Goal: Transaction & Acquisition: Obtain resource

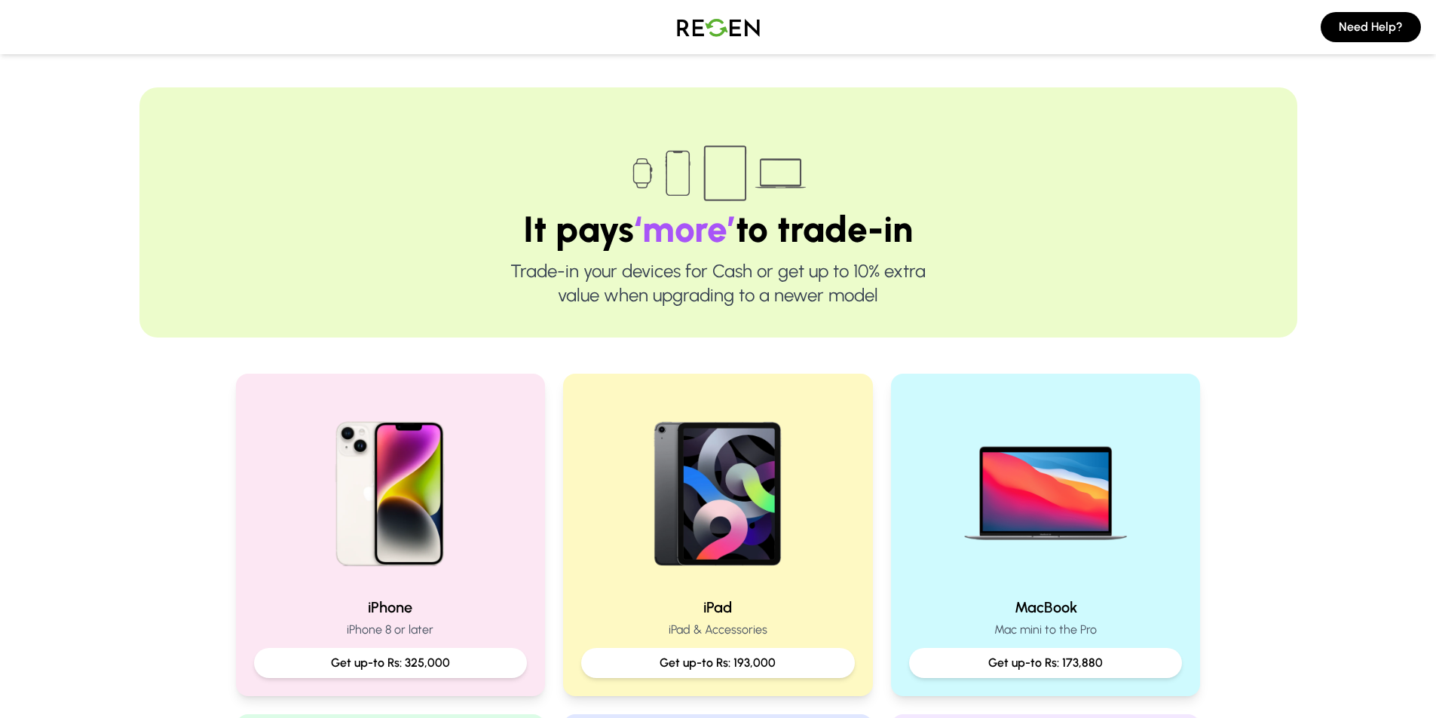
click at [736, 30] on img at bounding box center [719, 27] width 106 height 42
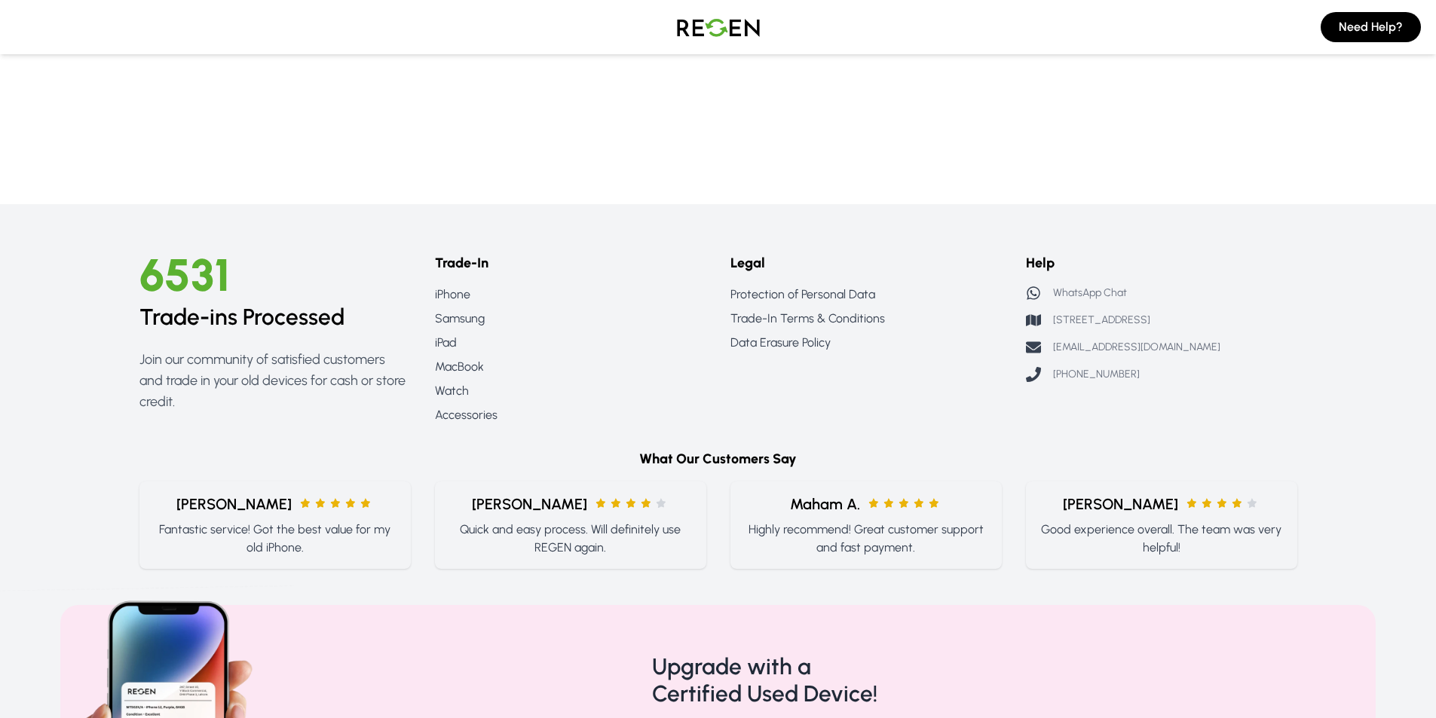
scroll to position [1698, 0]
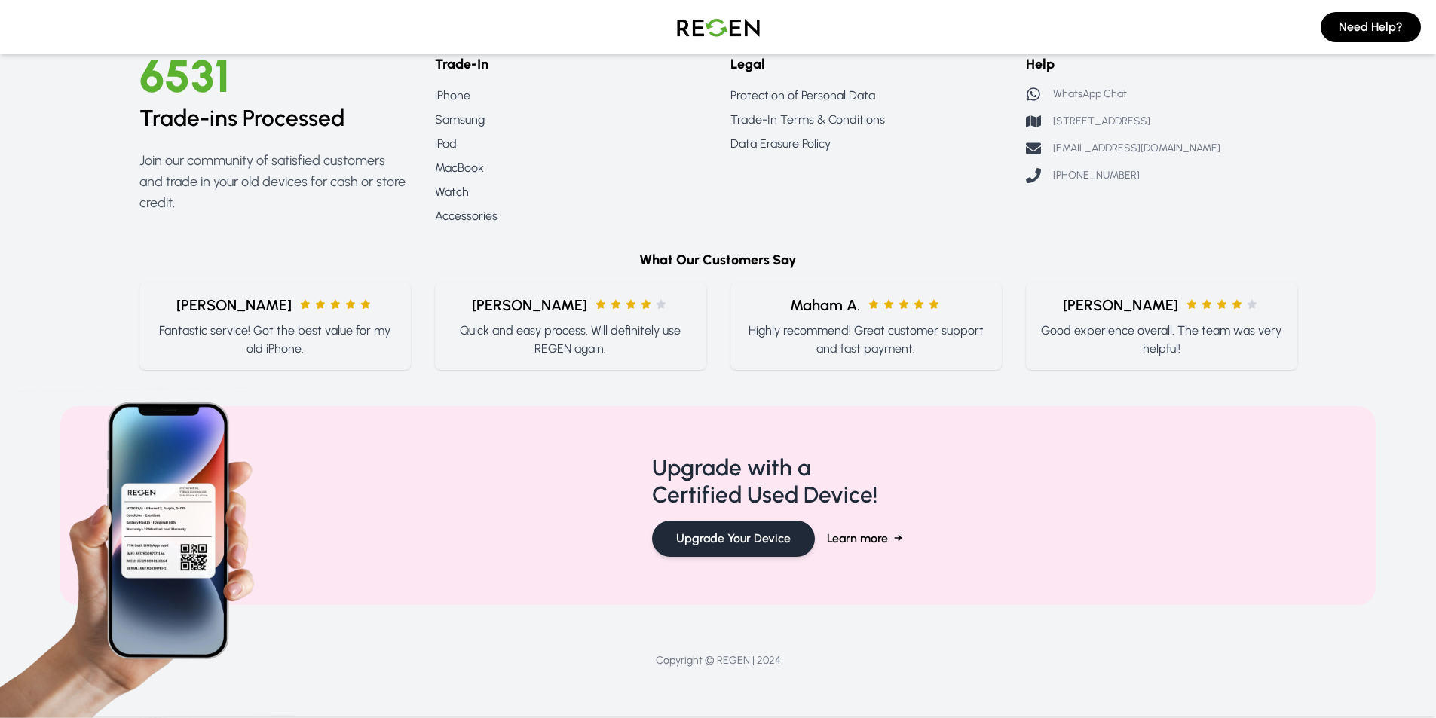
click at [742, 552] on button "Upgrade Your Device" at bounding box center [733, 539] width 163 height 36
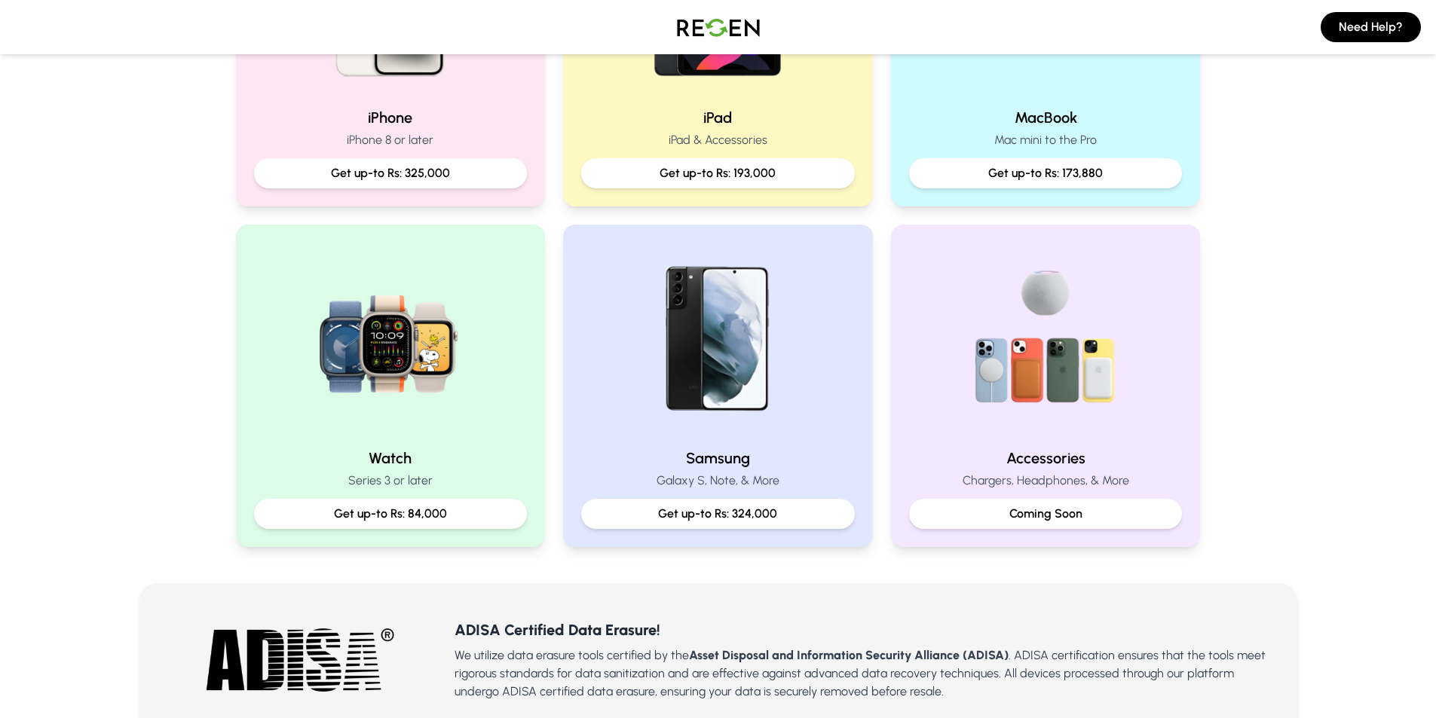
scroll to position [266, 0]
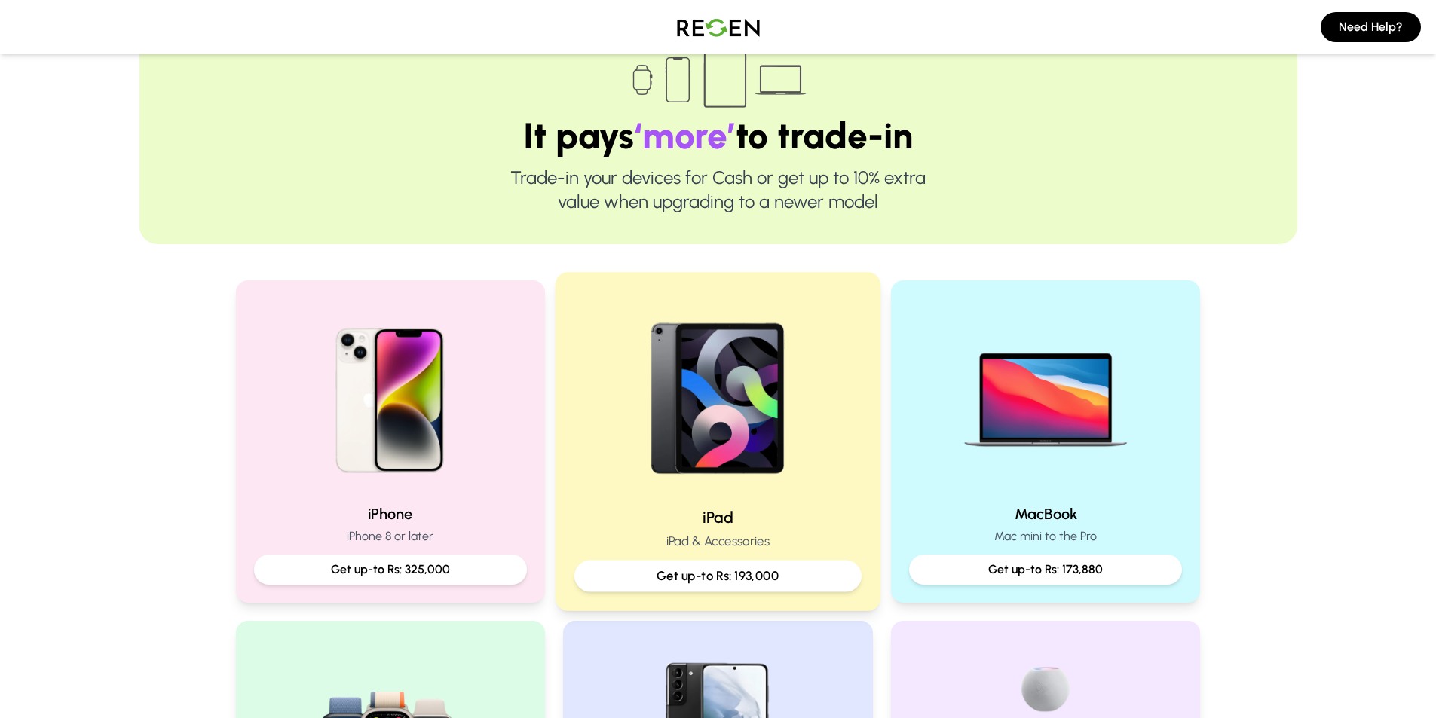
scroll to position [226, 0]
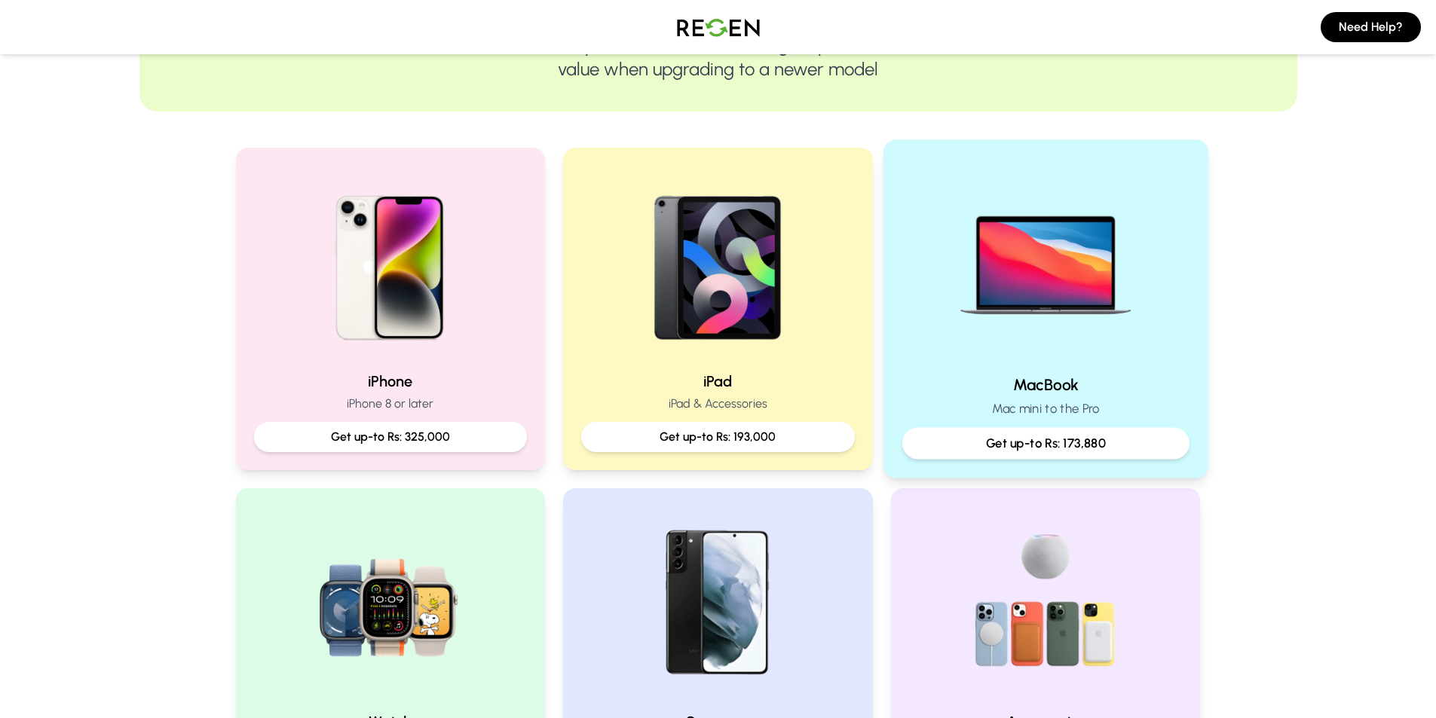
click at [1009, 234] on img at bounding box center [1045, 260] width 203 height 203
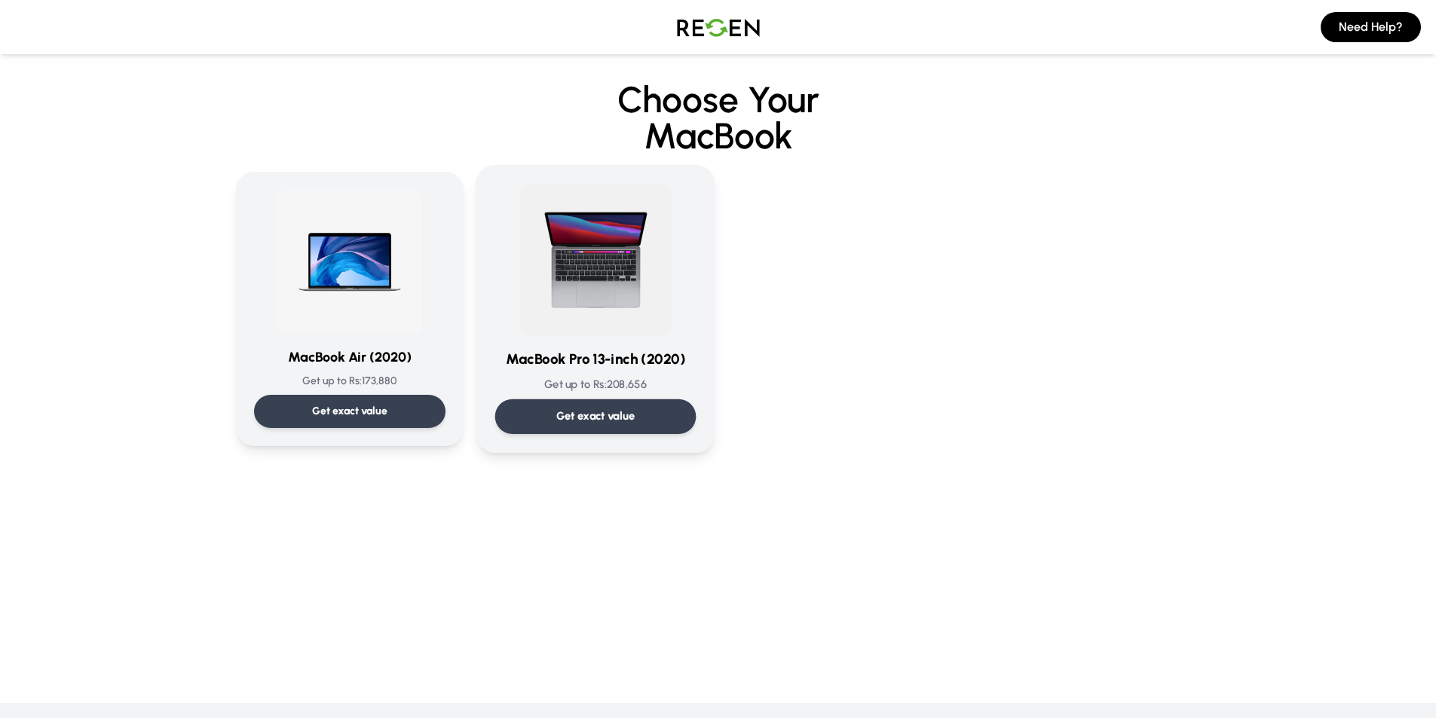
click at [628, 309] on img at bounding box center [595, 260] width 152 height 152
click at [596, 342] on div "MacBook Pro 13-inch (2020) Get up to Rs: 208,656 Get exact value" at bounding box center [594, 309] width 201 height 250
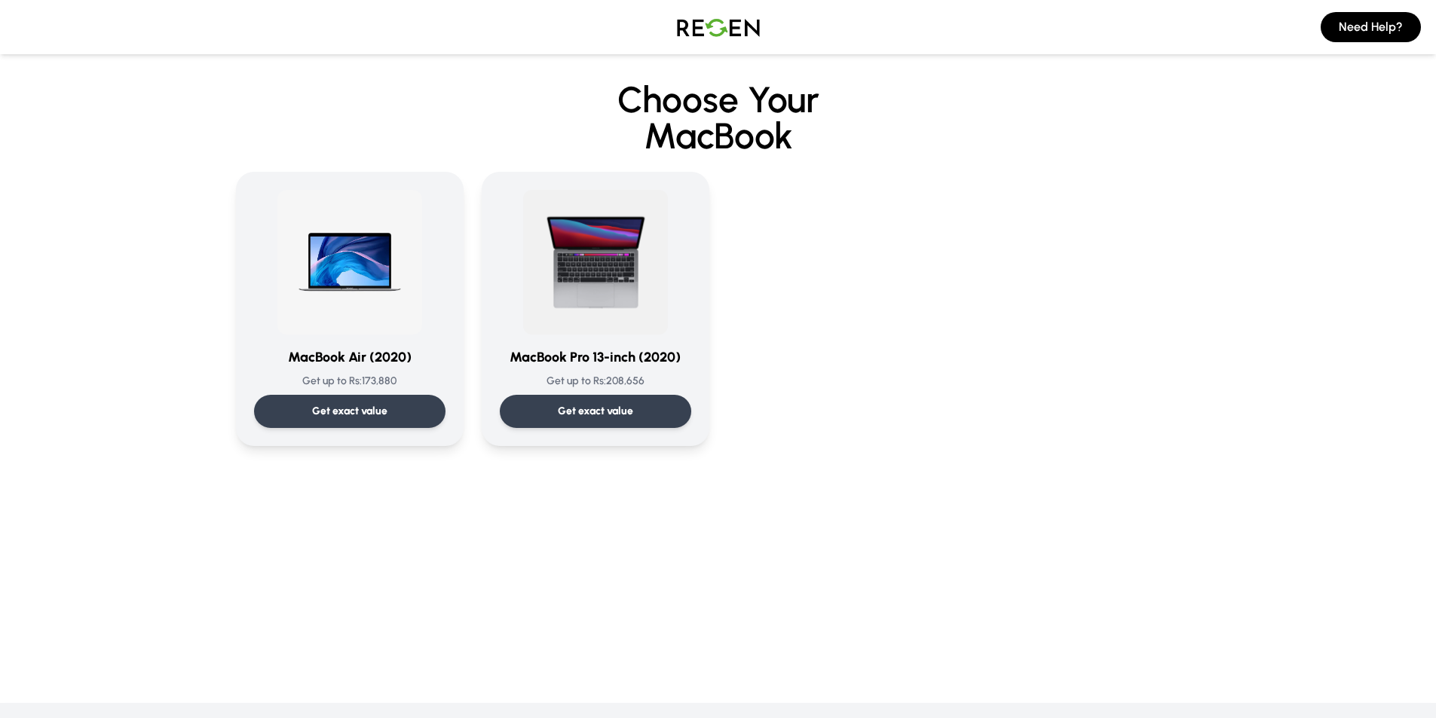
click at [733, 26] on img at bounding box center [719, 27] width 106 height 42
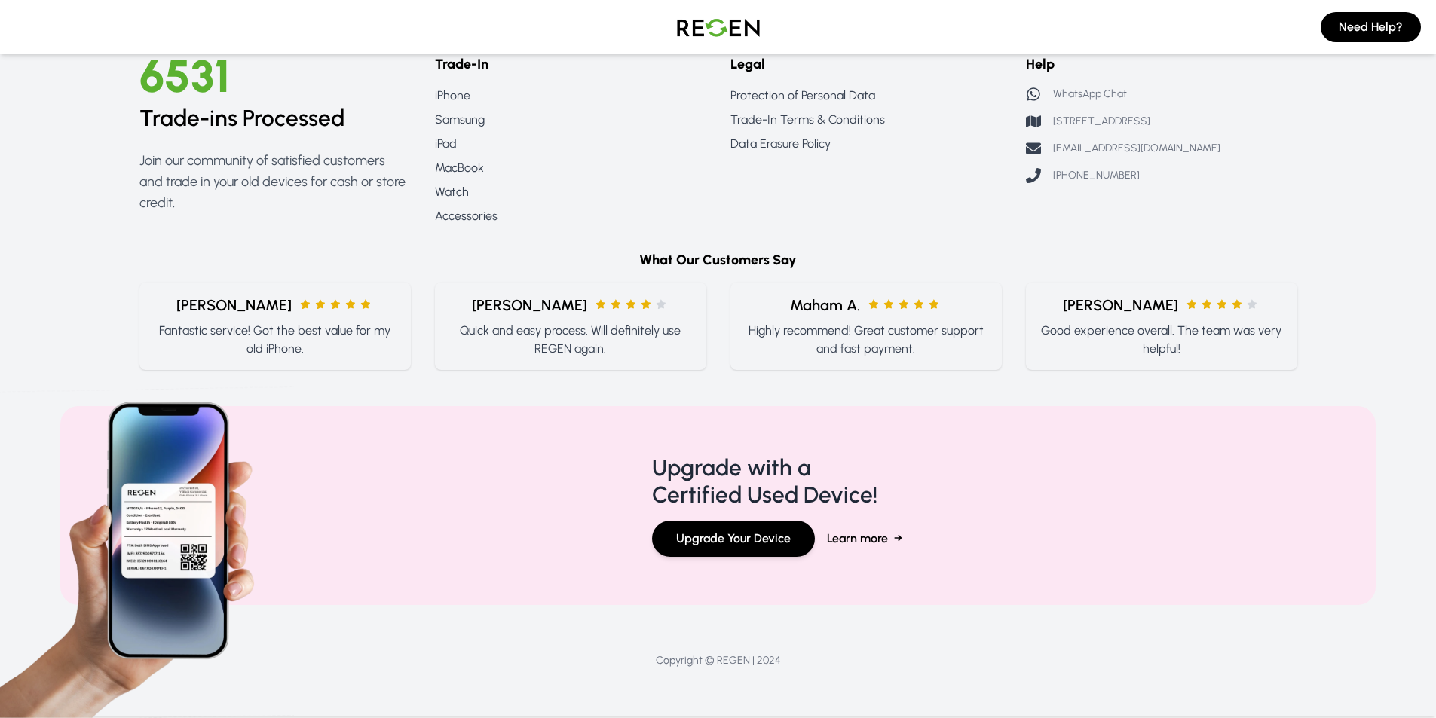
scroll to position [1472, 0]
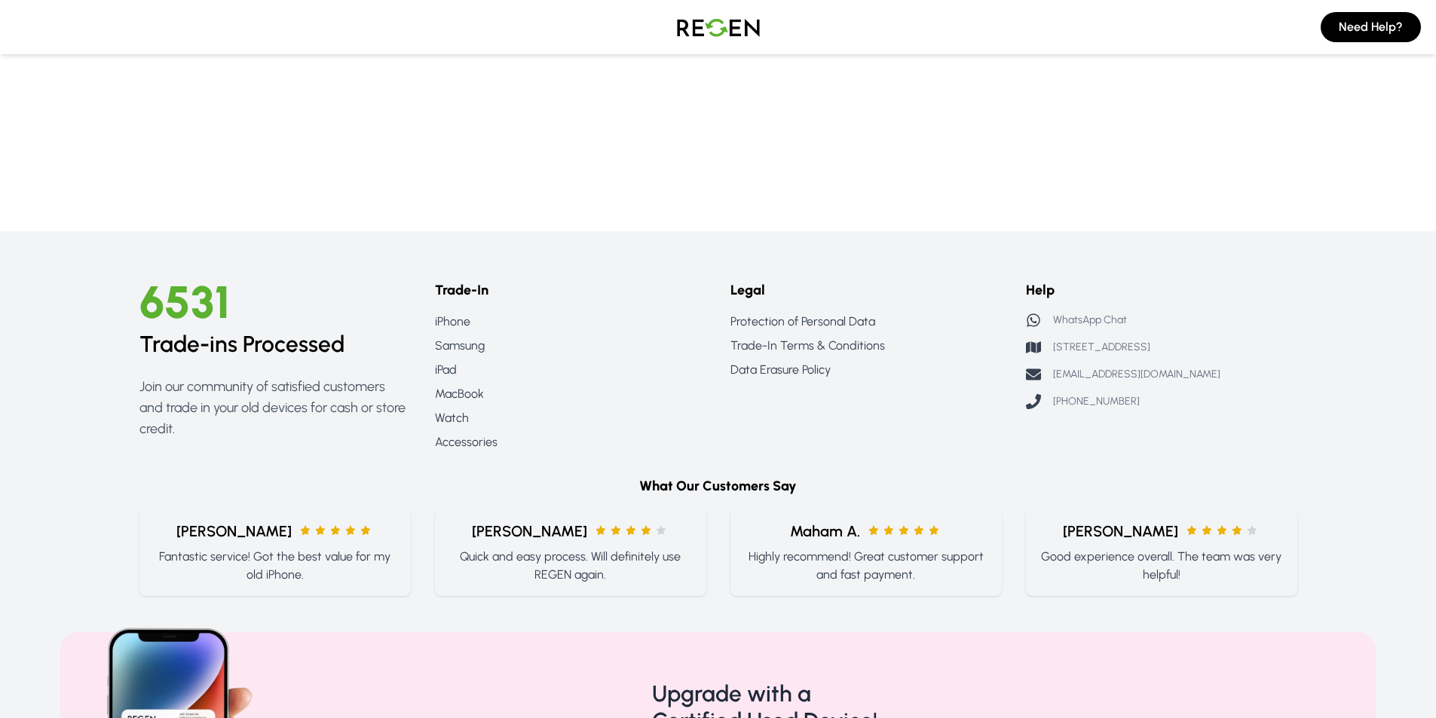
drag, startPoint x: 1259, startPoint y: 342, endPoint x: 1055, endPoint y: 347, distance: 204.3
click at [1055, 347] on div "[STREET_ADDRESS]" at bounding box center [1161, 347] width 271 height 15
copy p "[STREET_ADDRESS]"
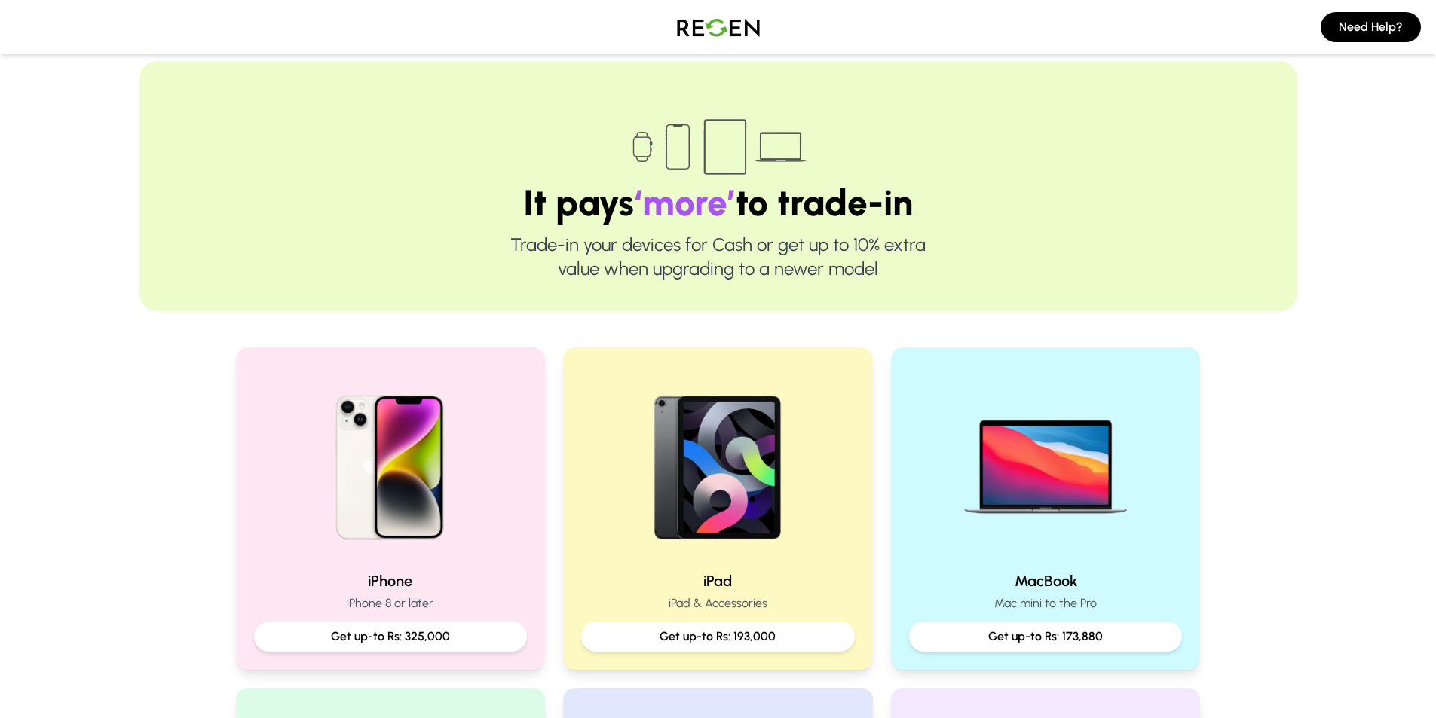
scroll to position [0, 0]
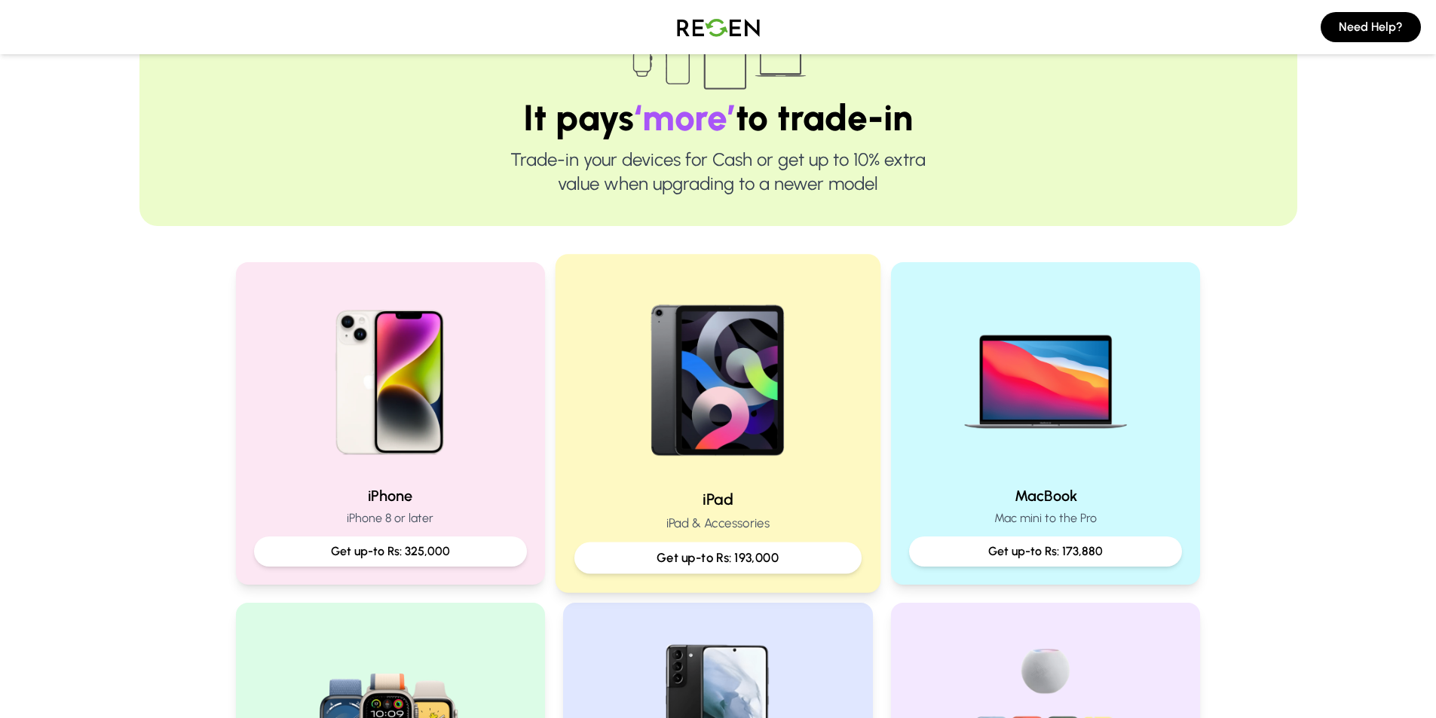
scroll to position [151, 0]
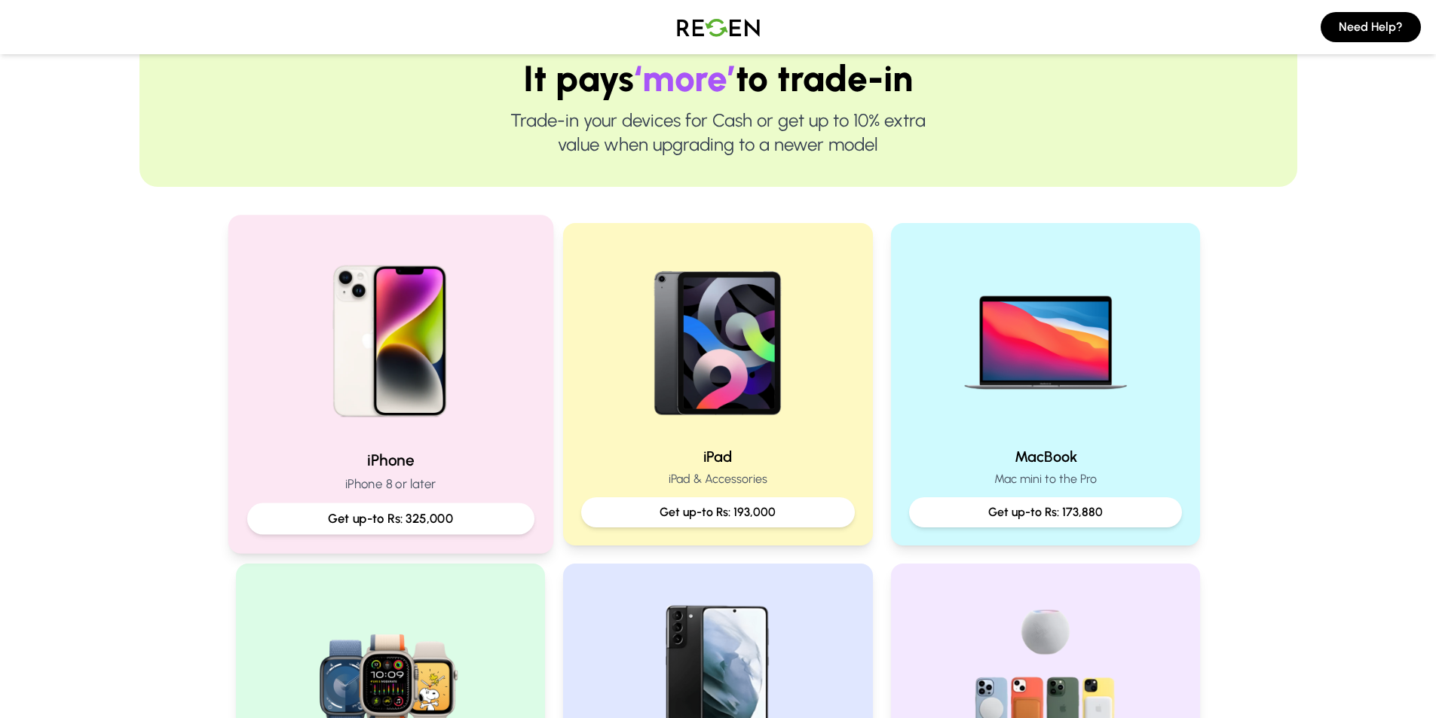
click at [435, 364] on img at bounding box center [390, 335] width 203 height 203
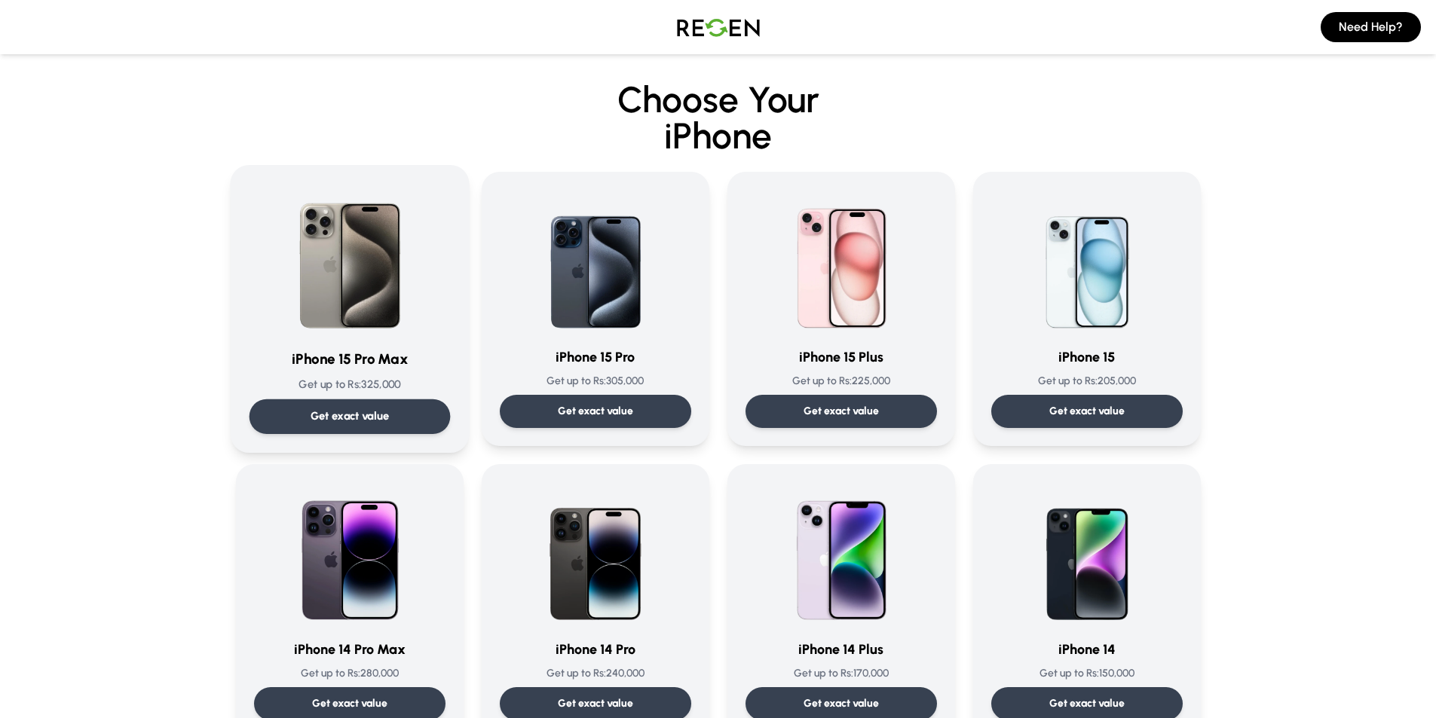
click at [378, 424] on p "Get exact value" at bounding box center [349, 417] width 79 height 16
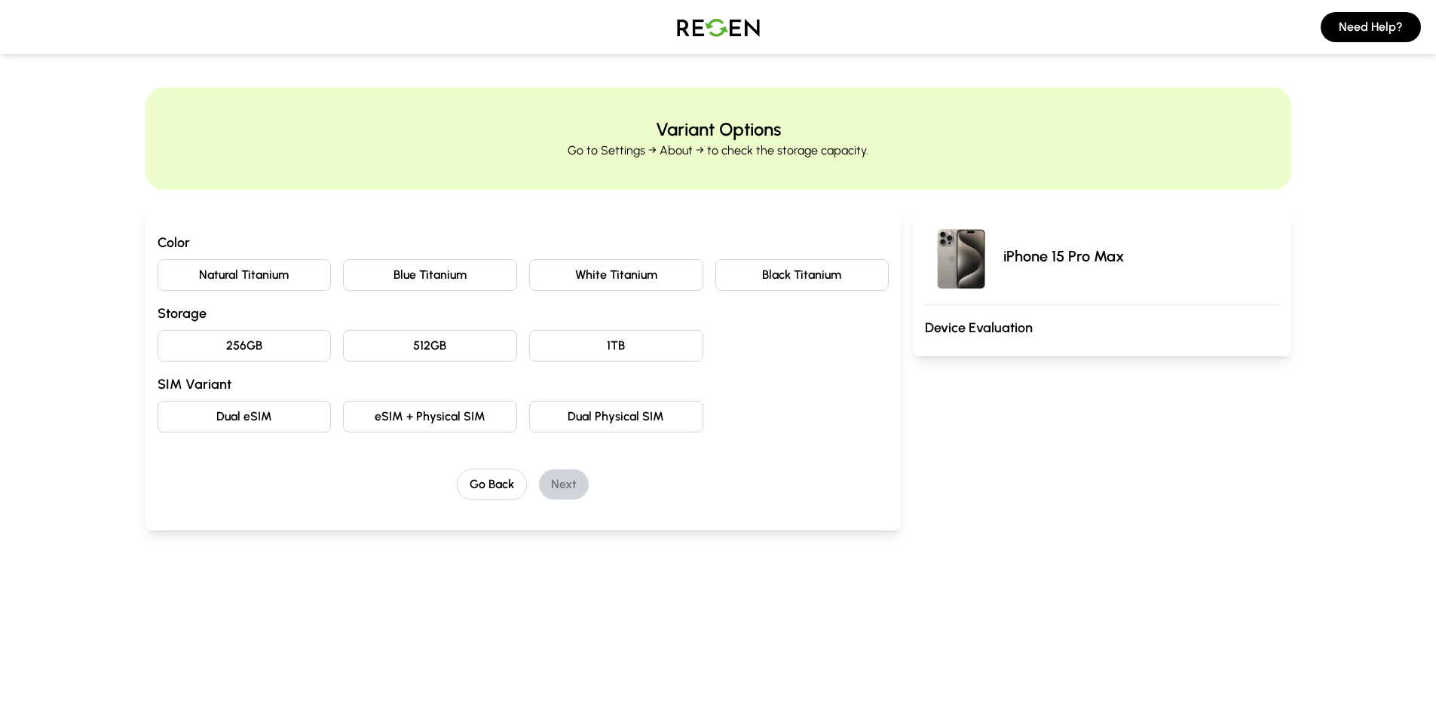
click at [253, 351] on button "256GB" at bounding box center [245, 346] width 174 height 32
click at [264, 279] on button "Natural Titanium" at bounding box center [245, 275] width 174 height 32
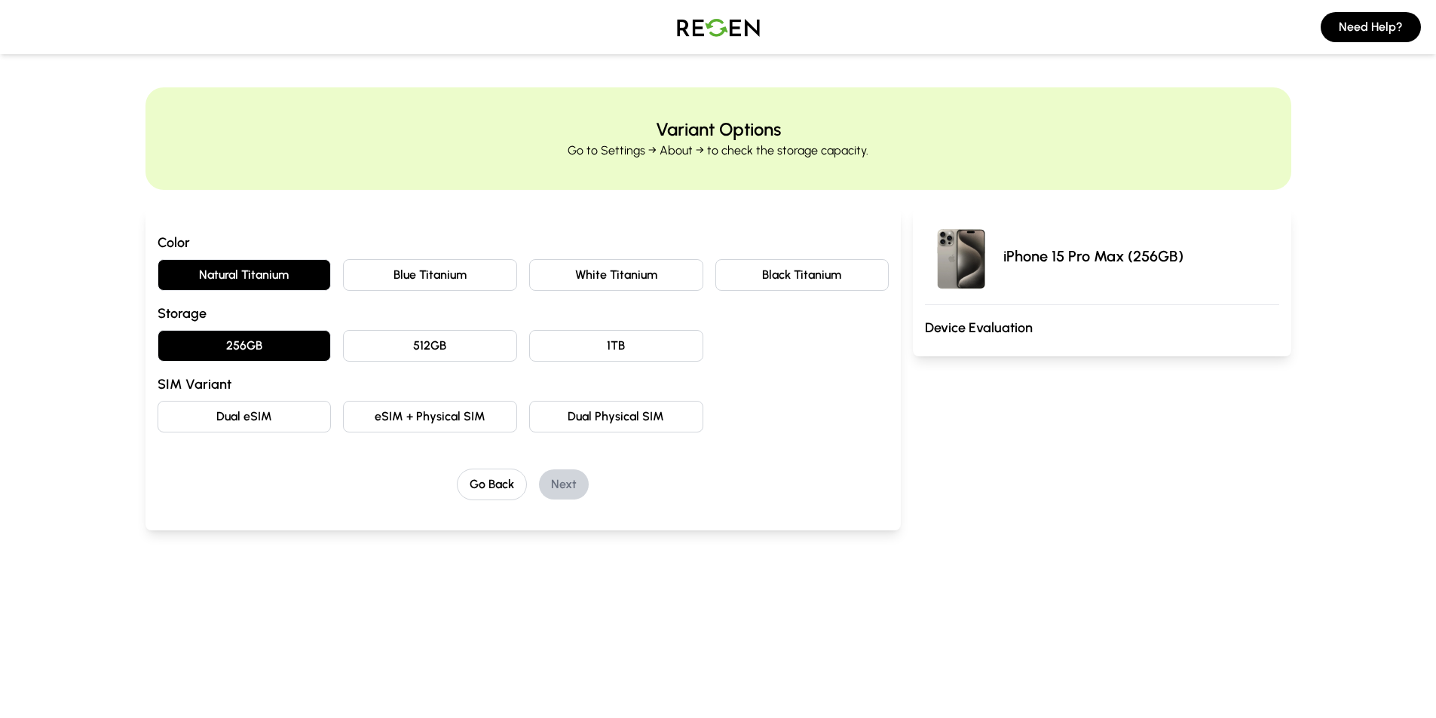
click at [390, 274] on button "Blue Titanium" at bounding box center [430, 275] width 174 height 32
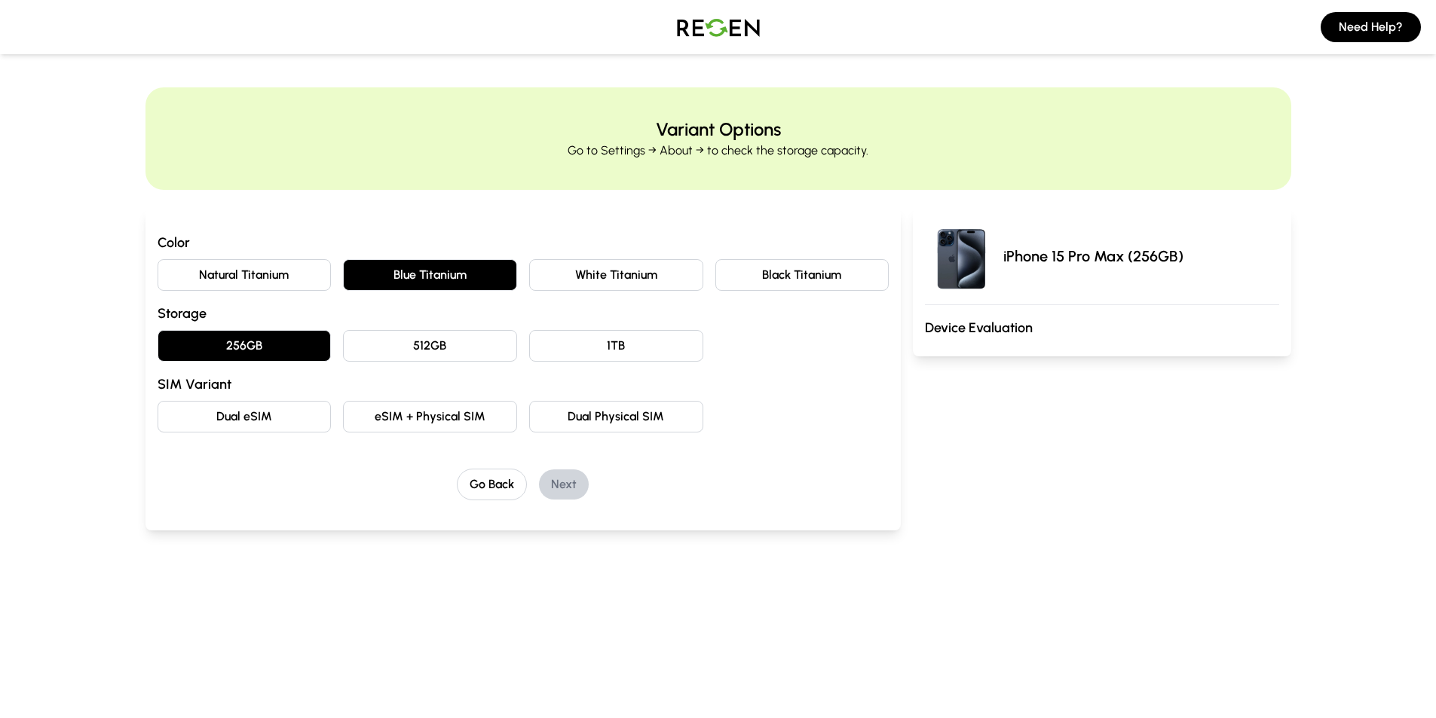
click at [278, 265] on button "Natural Titanium" at bounding box center [245, 275] width 174 height 32
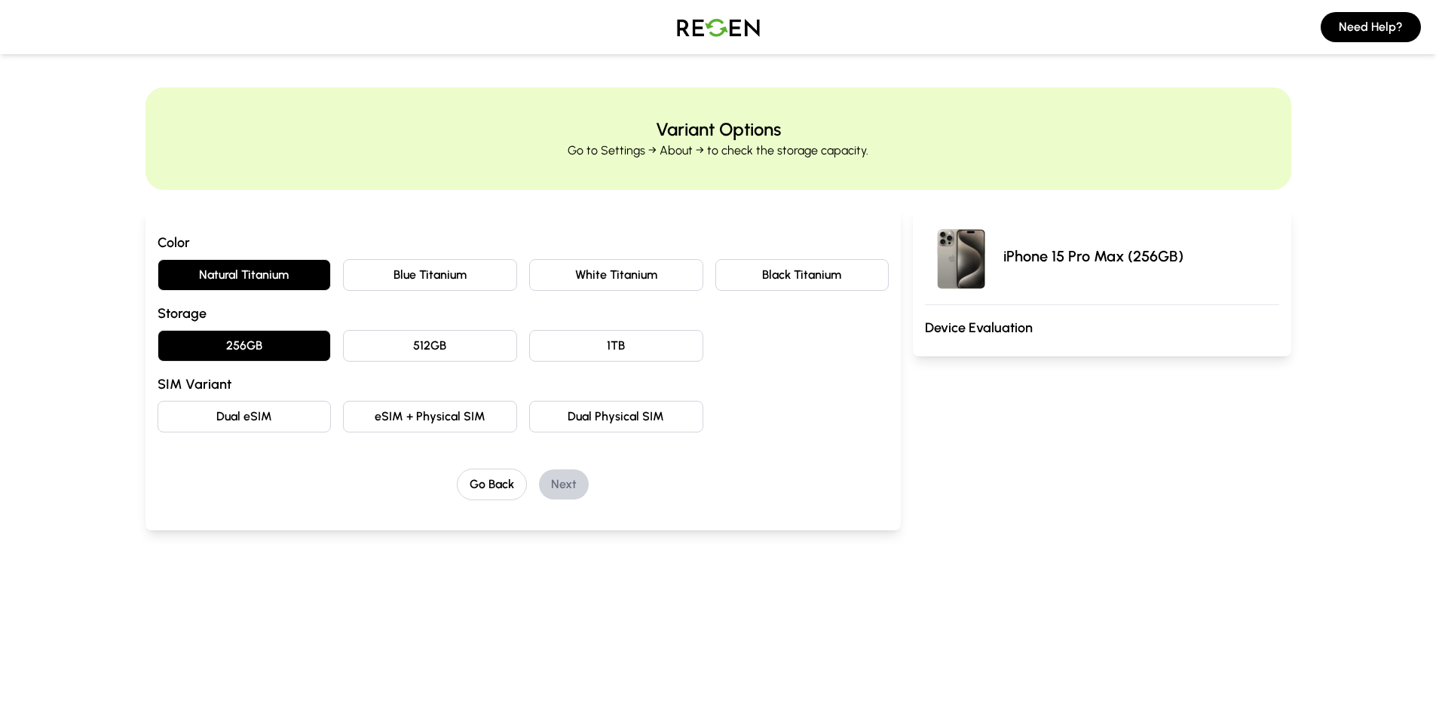
click at [433, 427] on button "eSIM + Physical SIM" at bounding box center [430, 417] width 174 height 32
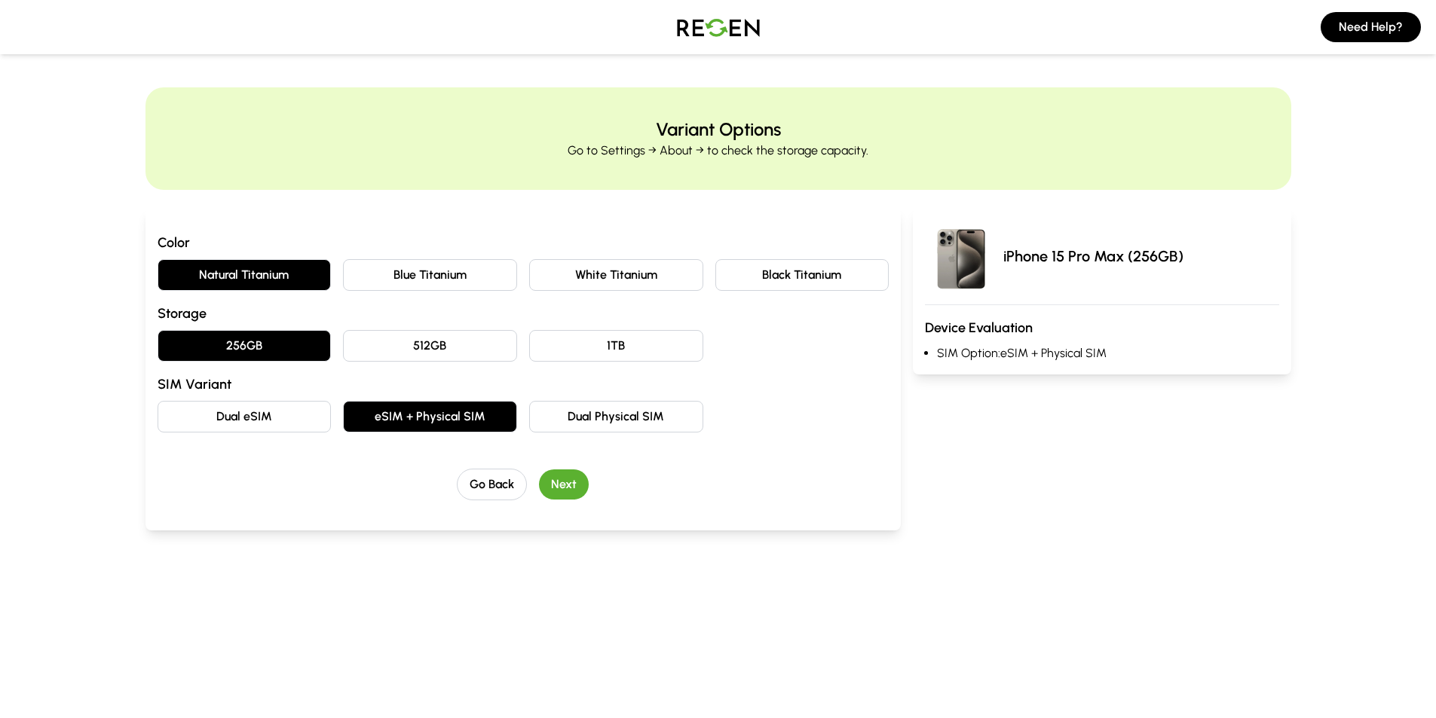
click at [570, 486] on button "Next" at bounding box center [564, 485] width 50 height 30
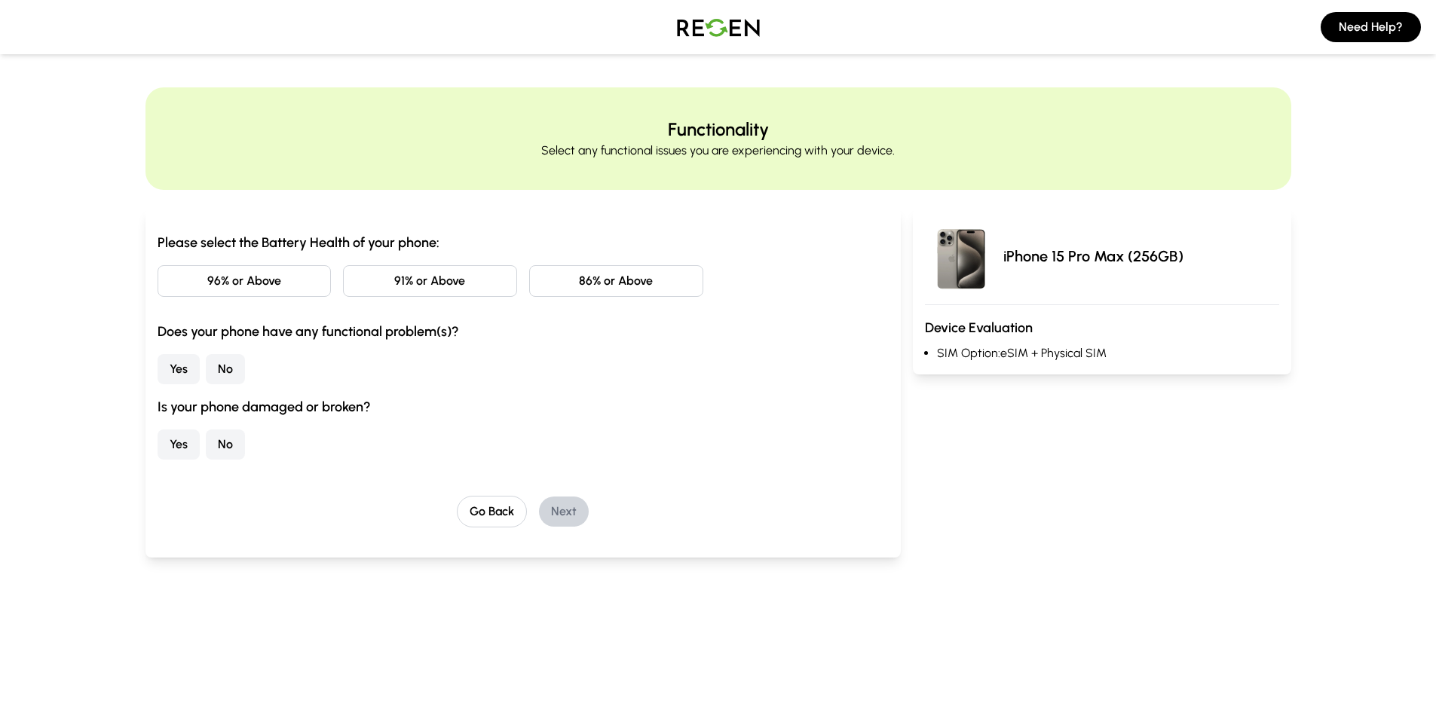
click at [580, 277] on button "86% or Above" at bounding box center [616, 281] width 174 height 32
click at [224, 376] on button "No" at bounding box center [225, 369] width 39 height 30
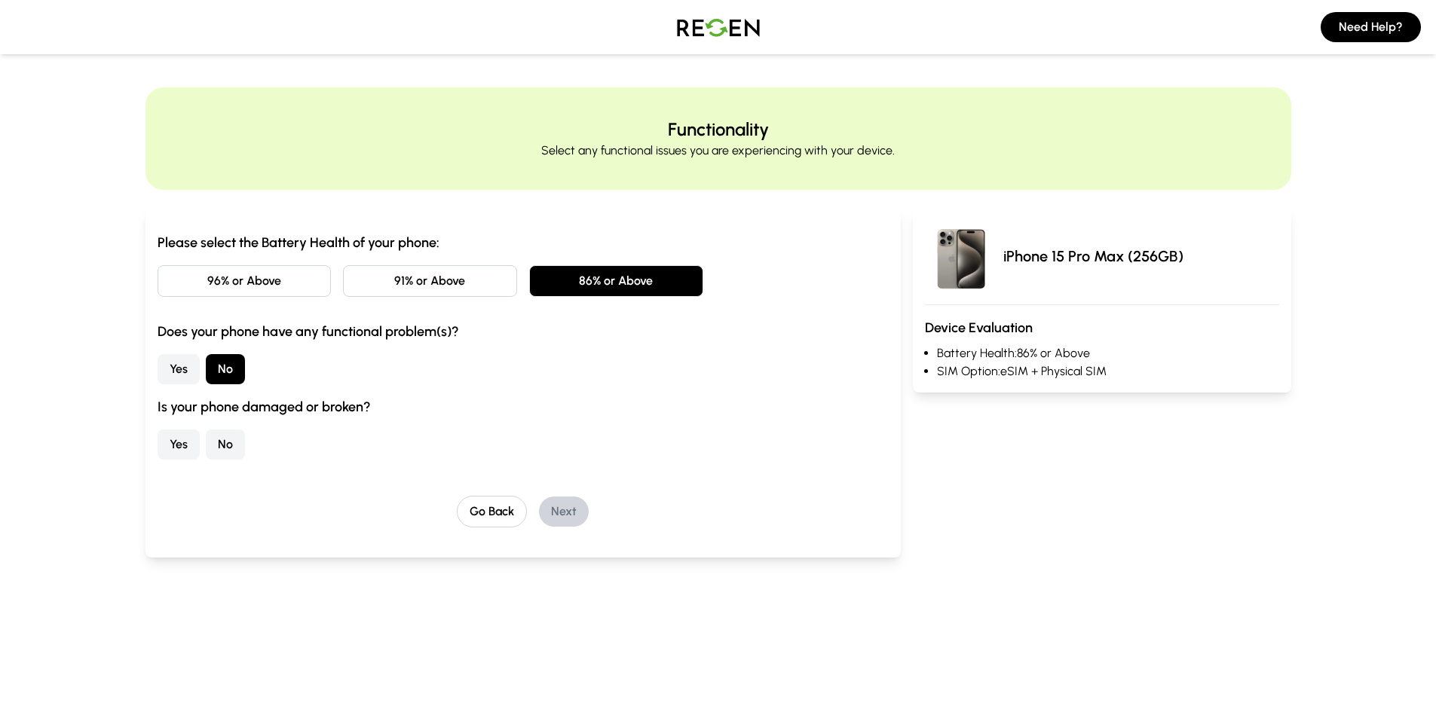
click at [229, 442] on button "No" at bounding box center [225, 445] width 39 height 30
click at [565, 507] on button "Next" at bounding box center [564, 512] width 50 height 30
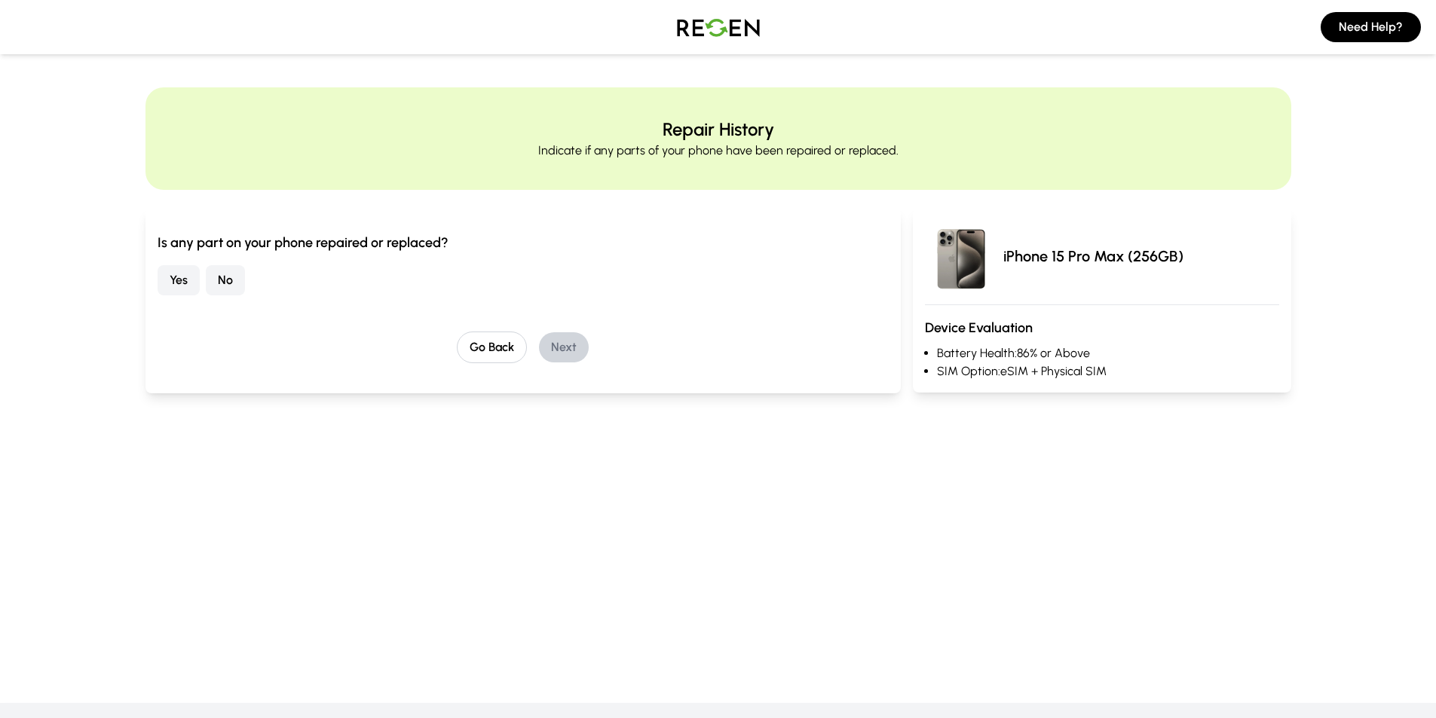
click at [228, 282] on button "No" at bounding box center [225, 280] width 39 height 30
click at [580, 357] on button "Next" at bounding box center [564, 347] width 50 height 30
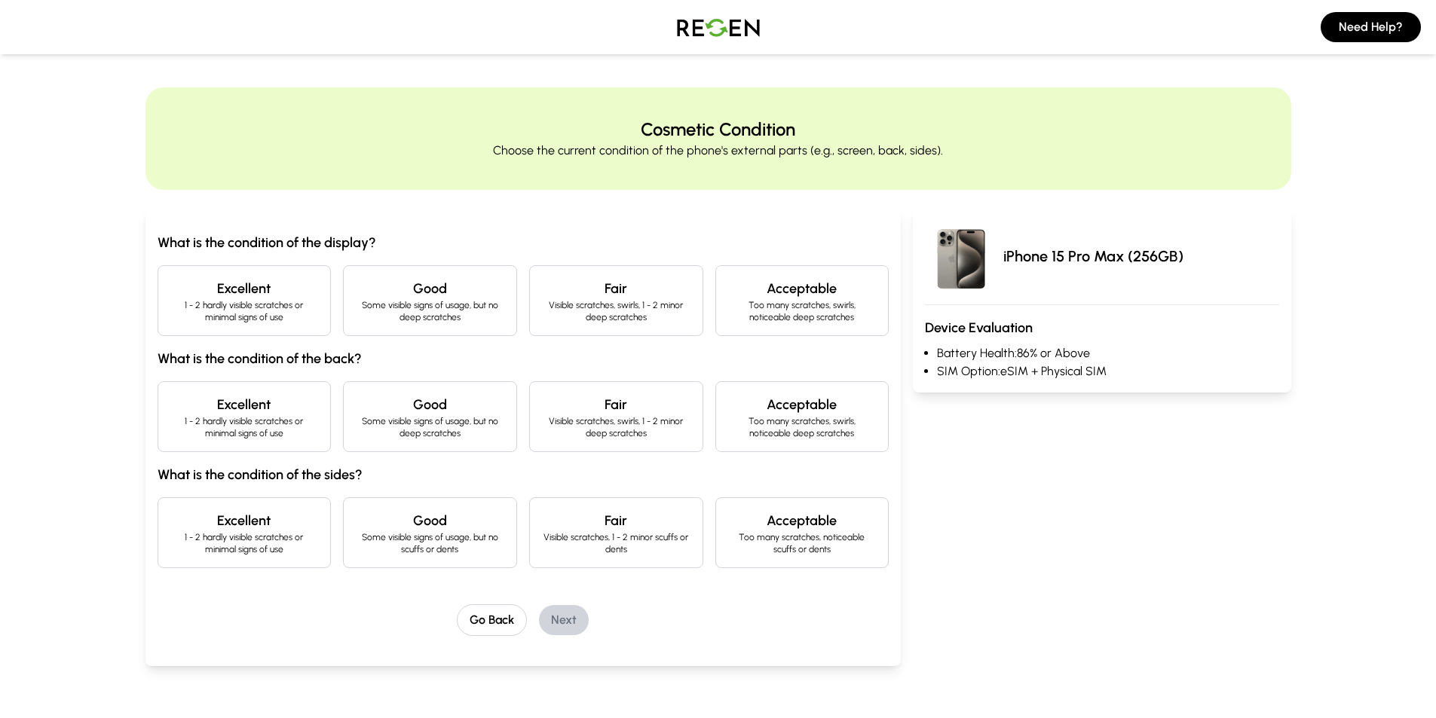
click at [297, 322] on p "1 - 2 hardly visible scratches or minimal signs of use" at bounding box center [244, 311] width 148 height 24
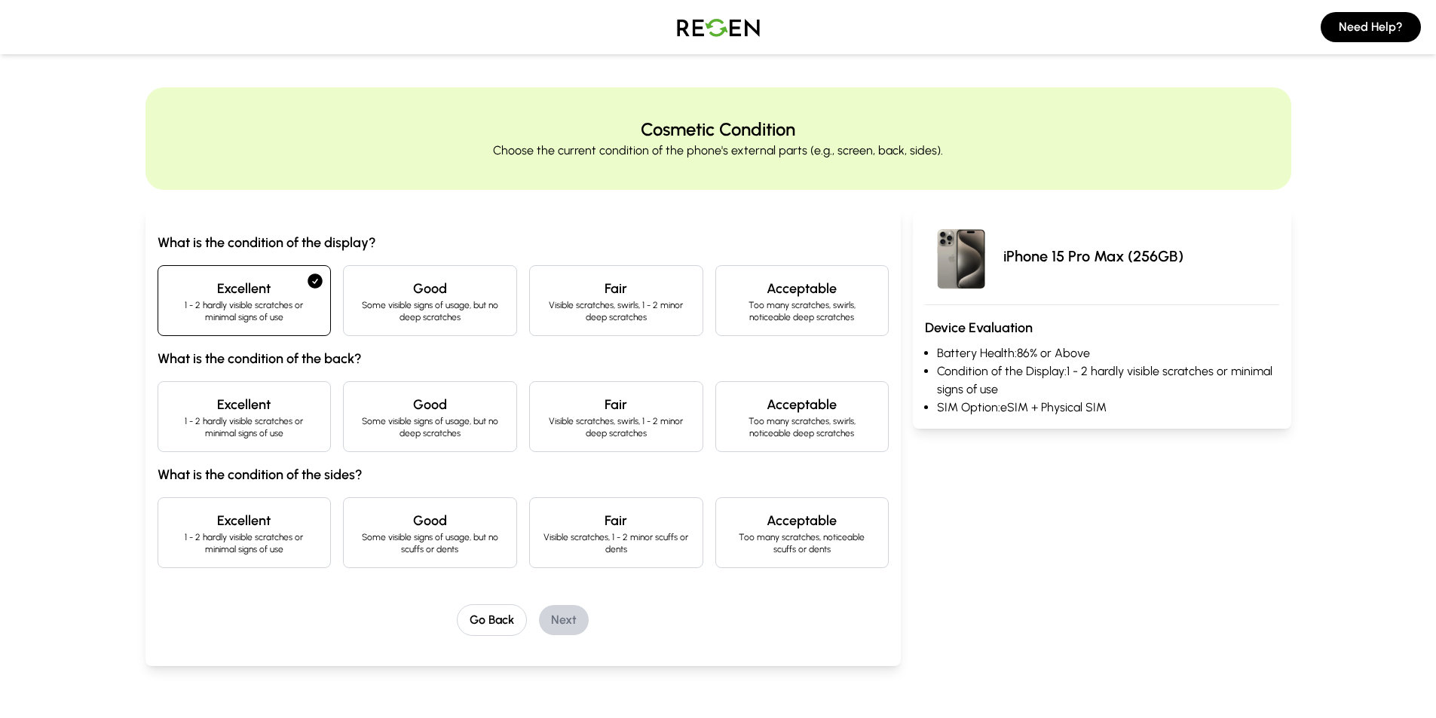
click at [291, 411] on h4 "Excellent" at bounding box center [244, 404] width 148 height 21
click at [284, 517] on h4 "Excellent" at bounding box center [244, 520] width 148 height 21
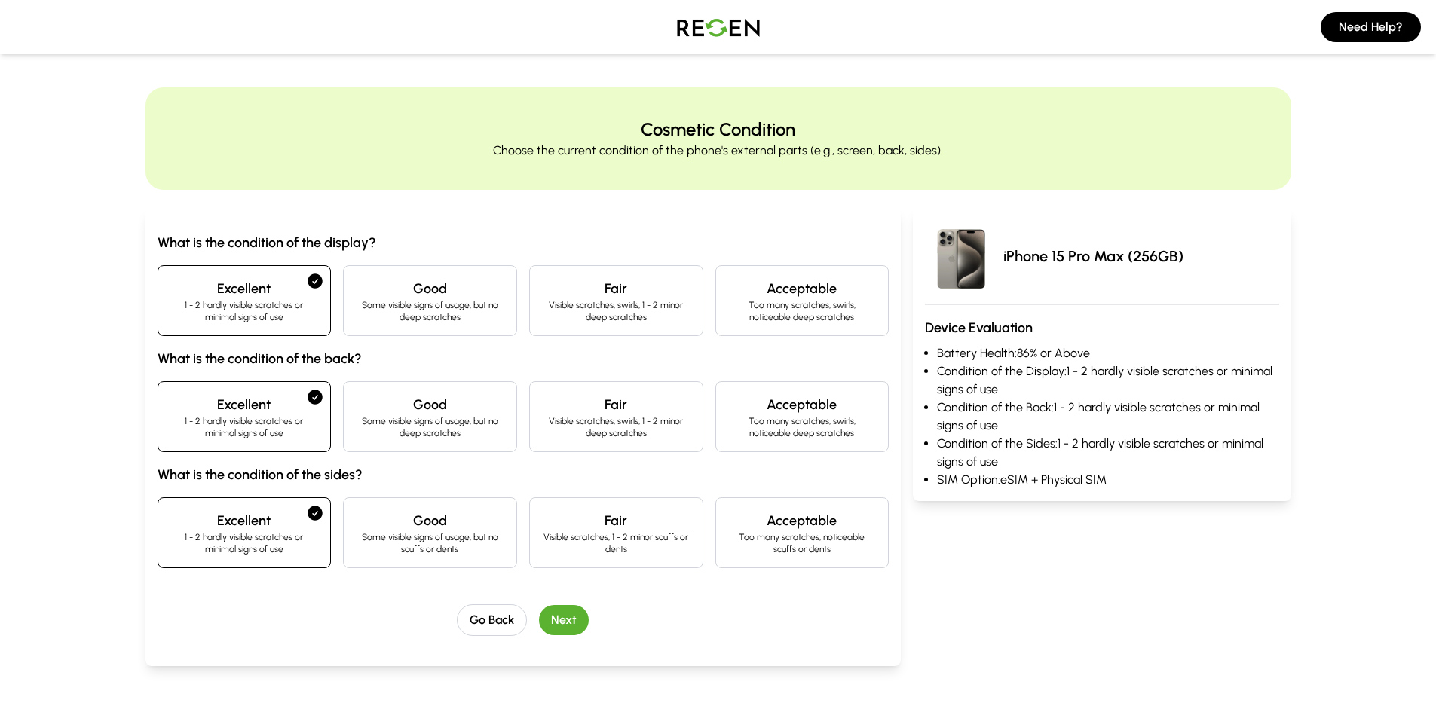
click at [565, 621] on button "Next" at bounding box center [564, 620] width 50 height 30
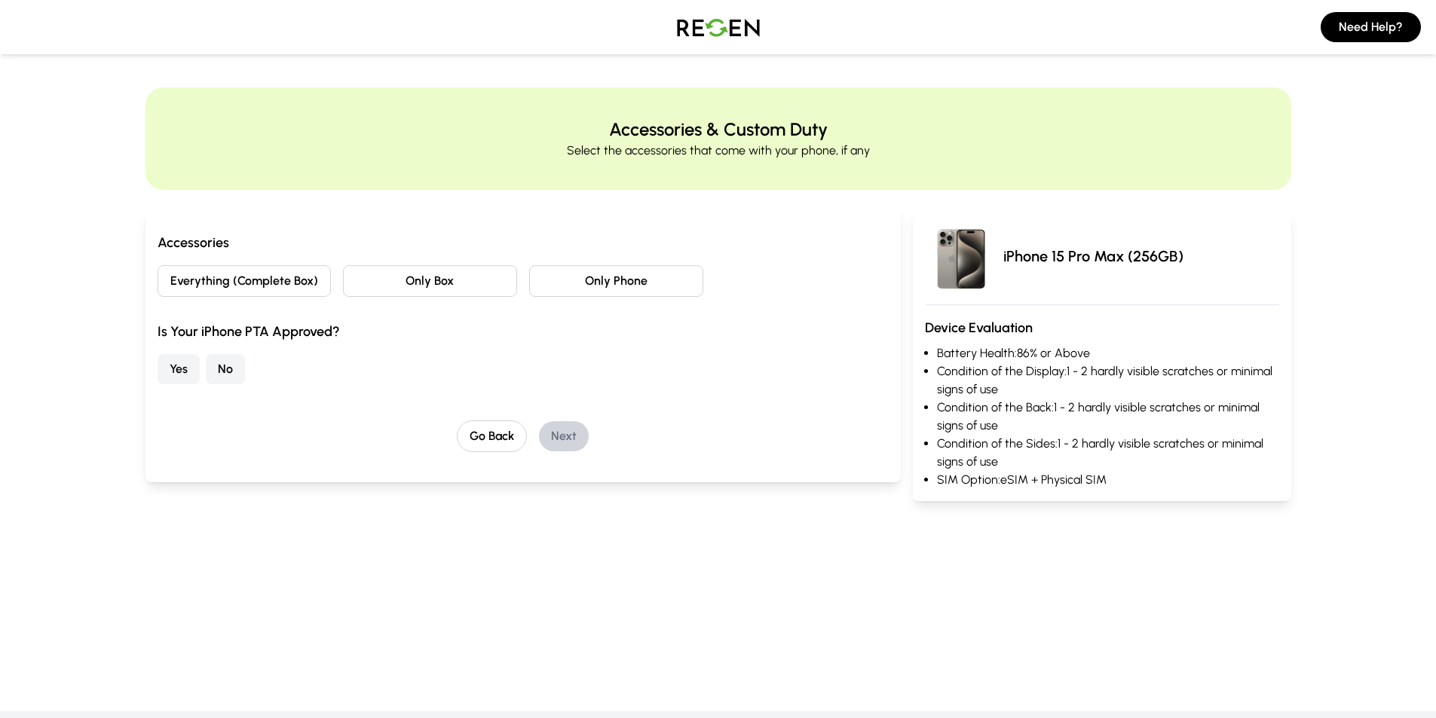
click at [322, 294] on button "Everything (Complete Box)" at bounding box center [245, 281] width 174 height 32
click at [180, 366] on button "Yes" at bounding box center [179, 369] width 42 height 30
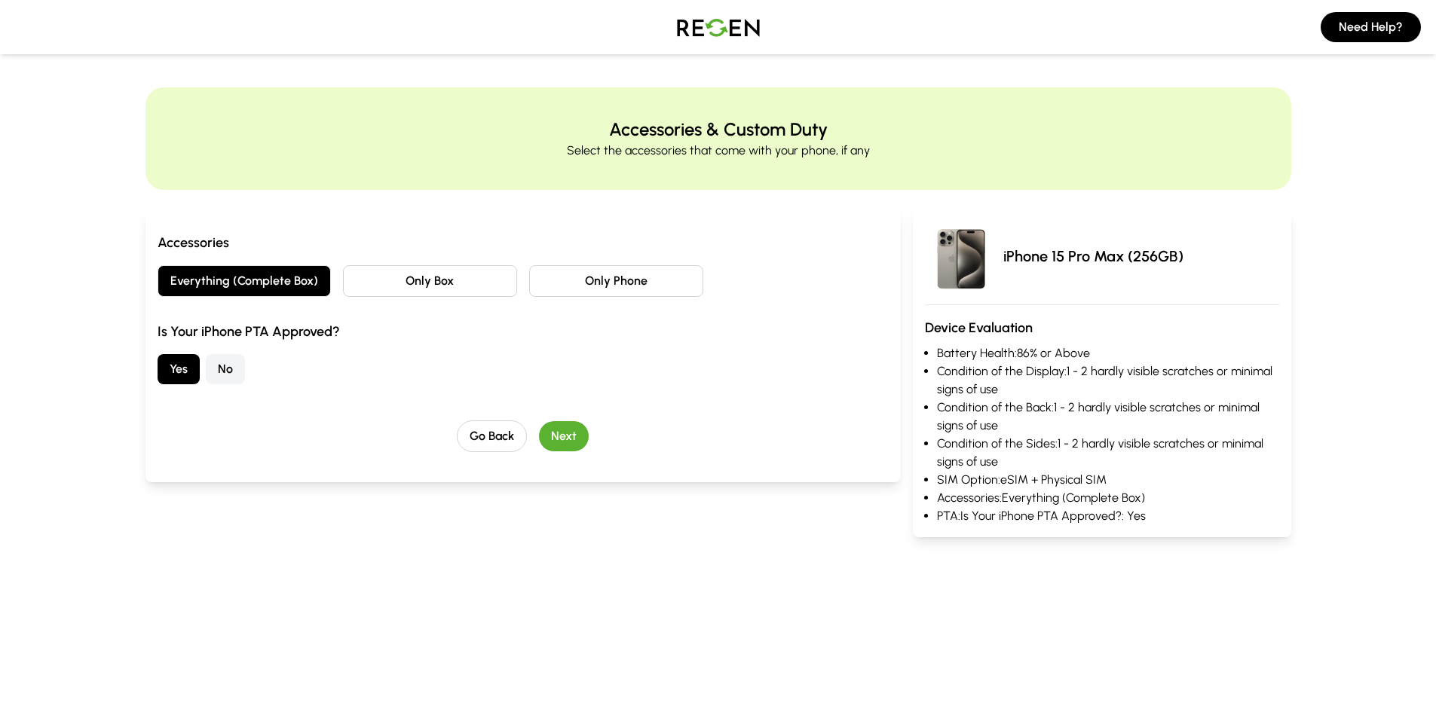
click at [565, 436] on button "Next" at bounding box center [564, 436] width 50 height 30
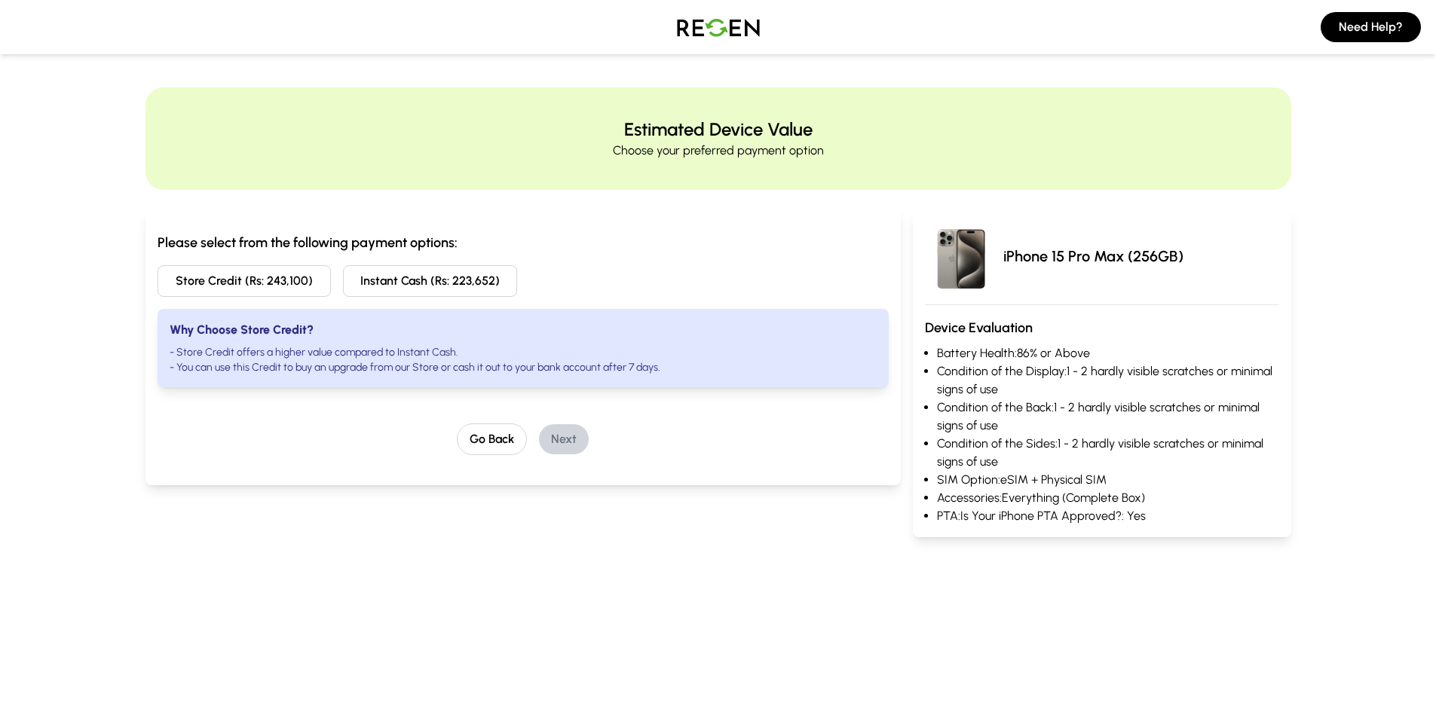
click at [274, 283] on button "Store Credit (Rs: 243,100)" at bounding box center [245, 281] width 174 height 32
click at [583, 444] on button "Next" at bounding box center [564, 439] width 50 height 30
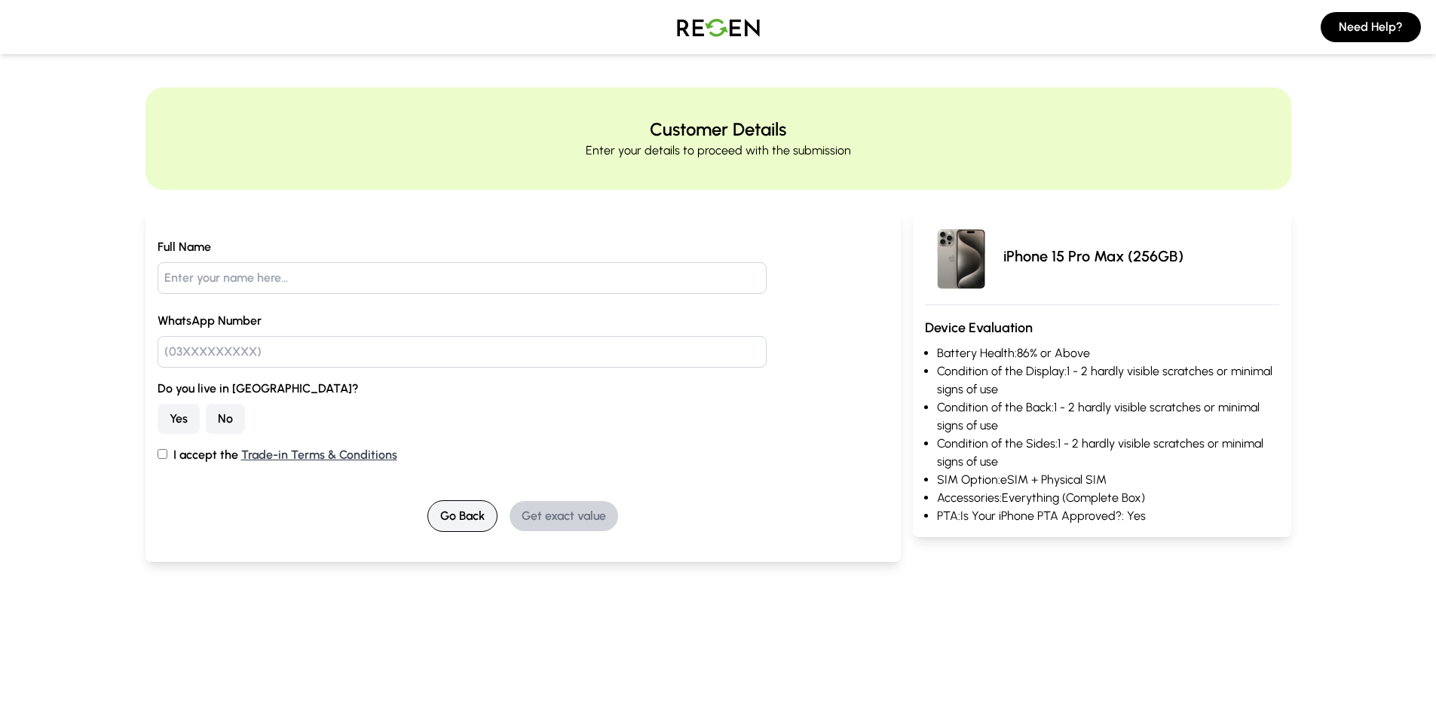
click at [466, 525] on button "Go Back" at bounding box center [462, 517] width 70 height 32
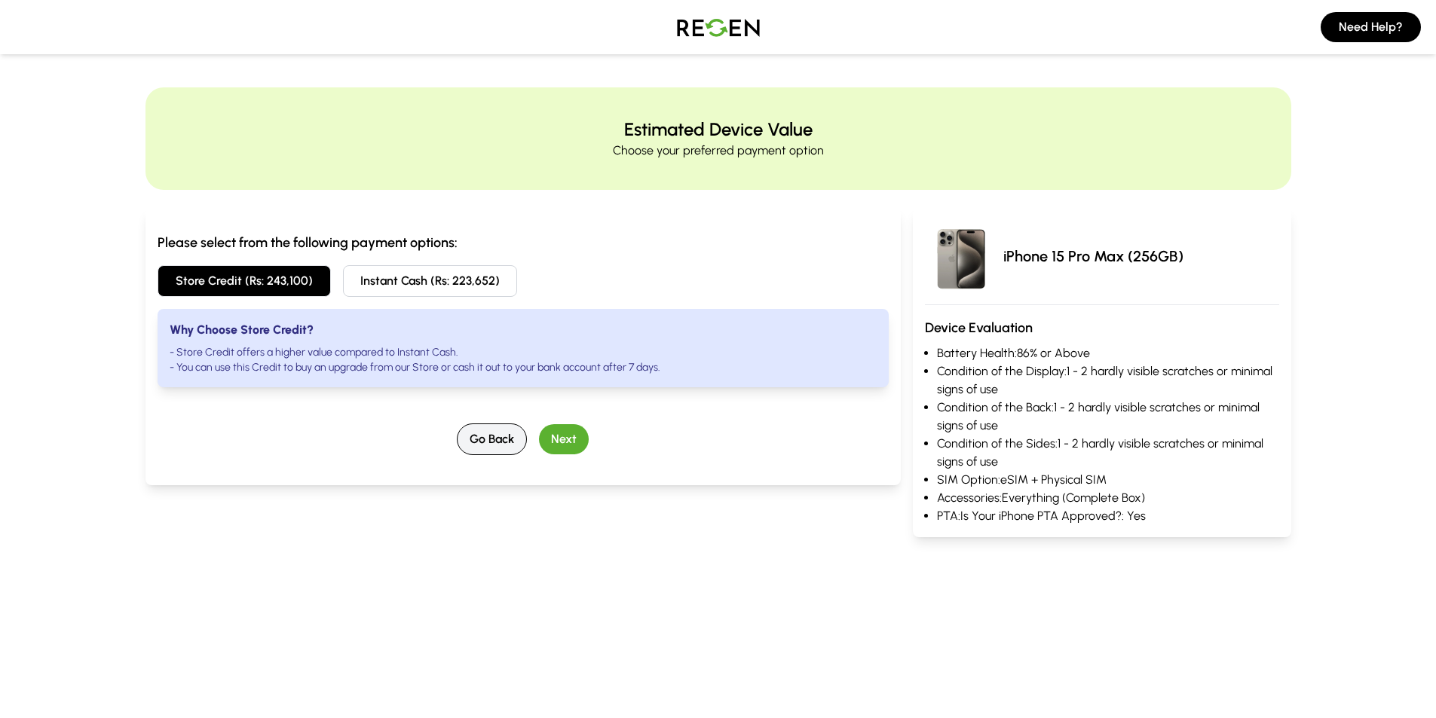
click at [475, 440] on button "Go Back" at bounding box center [492, 440] width 70 height 32
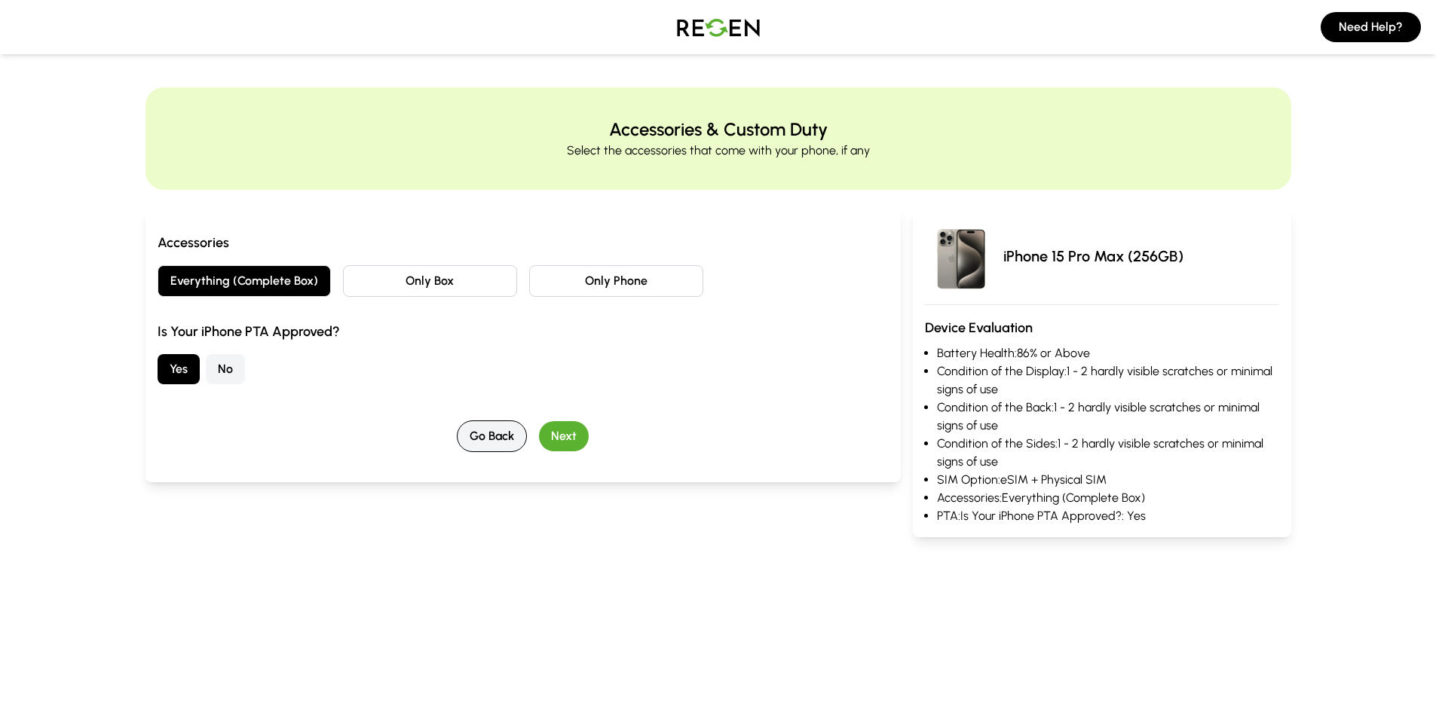
click at [475, 440] on button "Go Back" at bounding box center [492, 437] width 70 height 32
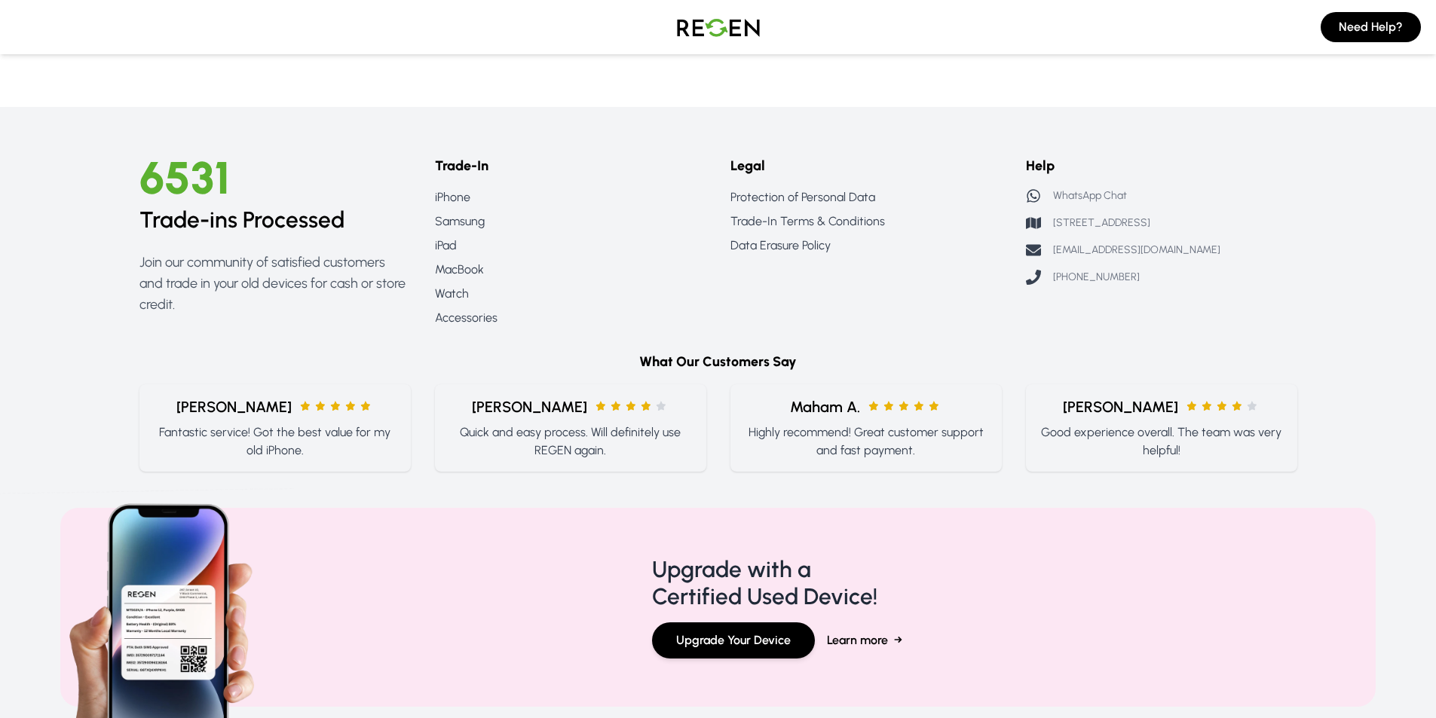
scroll to position [472, 0]
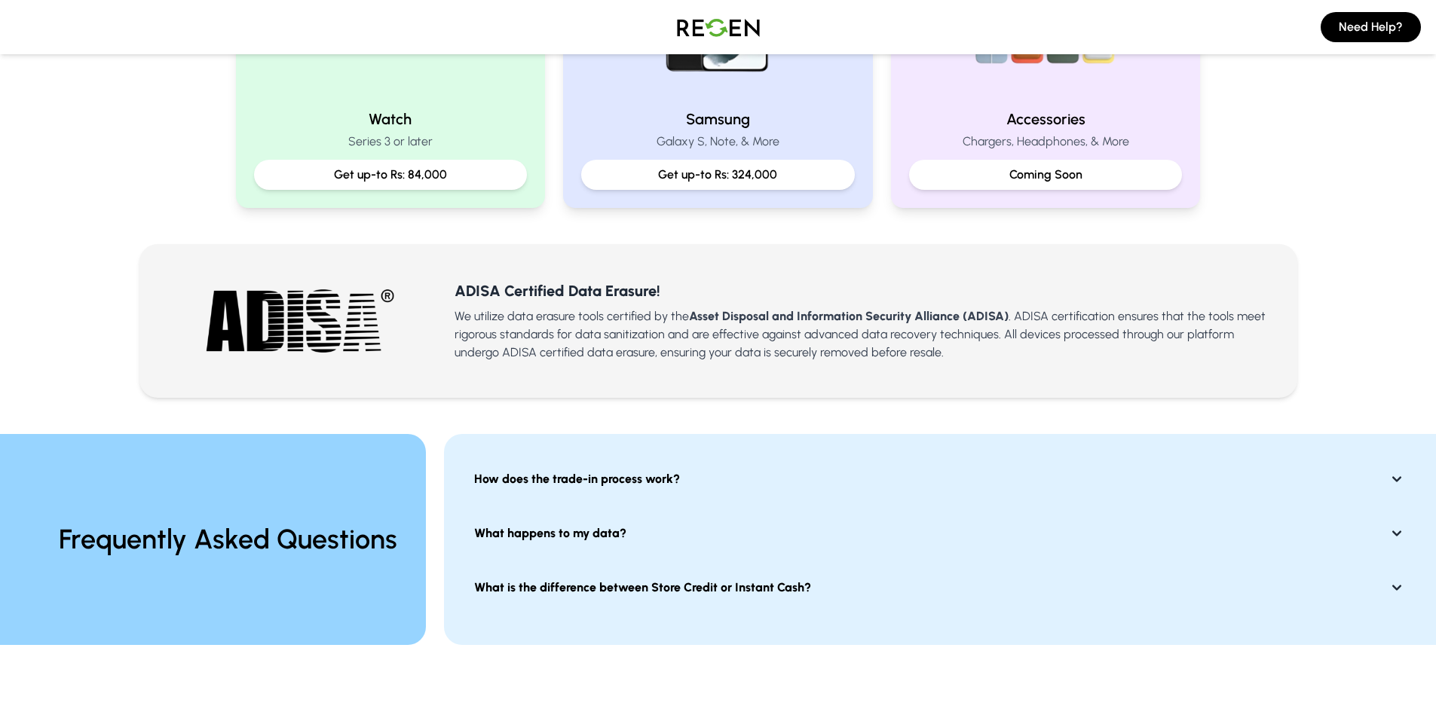
scroll to position [905, 0]
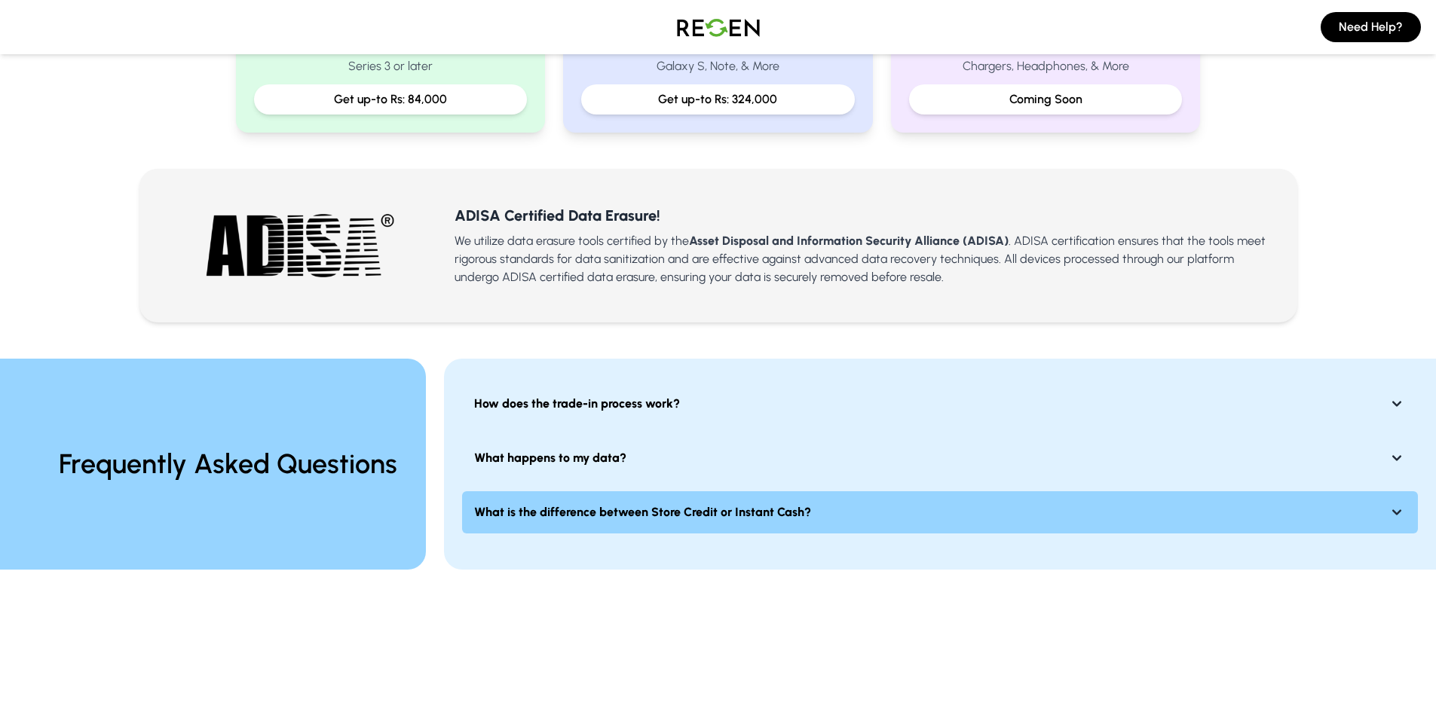
click at [537, 522] on button "What is the difference between Store Credit or Instant Cash?" at bounding box center [940, 512] width 956 height 42
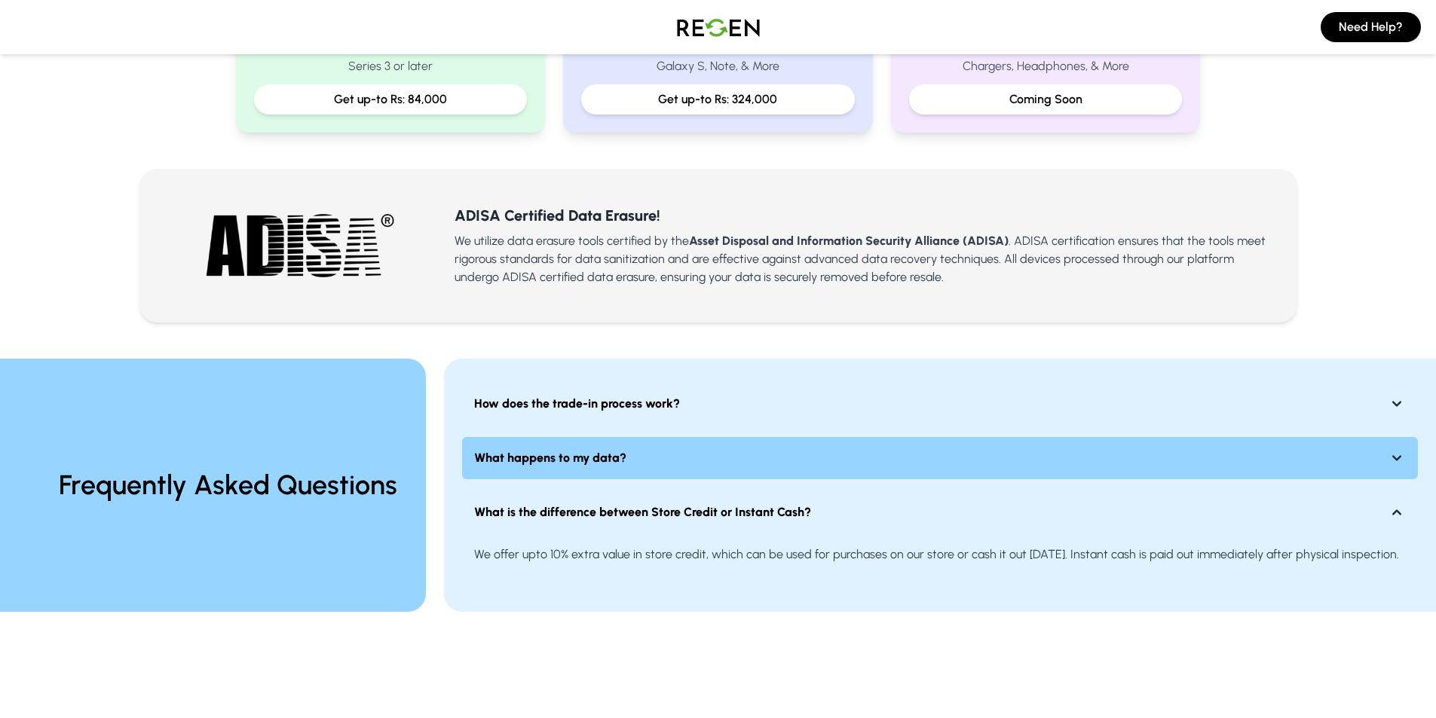
click at [528, 459] on strong "What happens to my data?" at bounding box center [550, 458] width 152 height 18
